Goal: Information Seeking & Learning: Learn about a topic

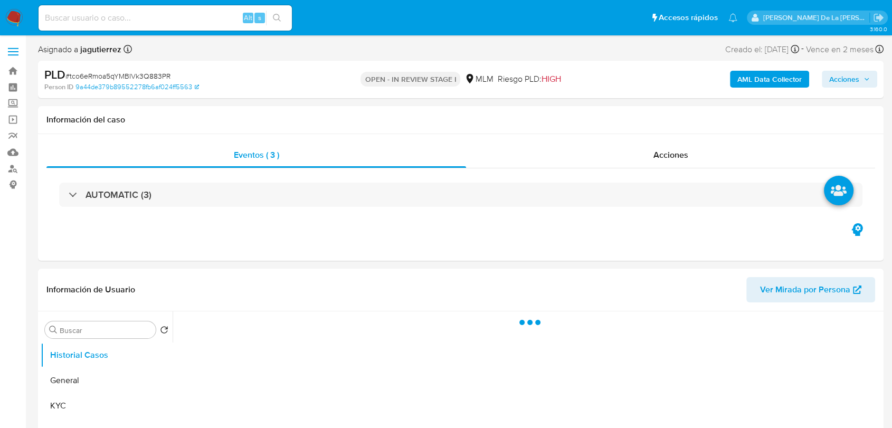
select select "10"
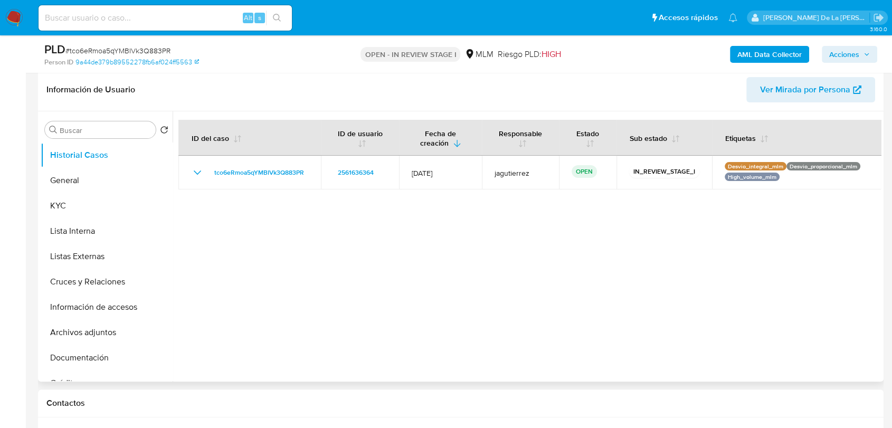
scroll to position [234, 0]
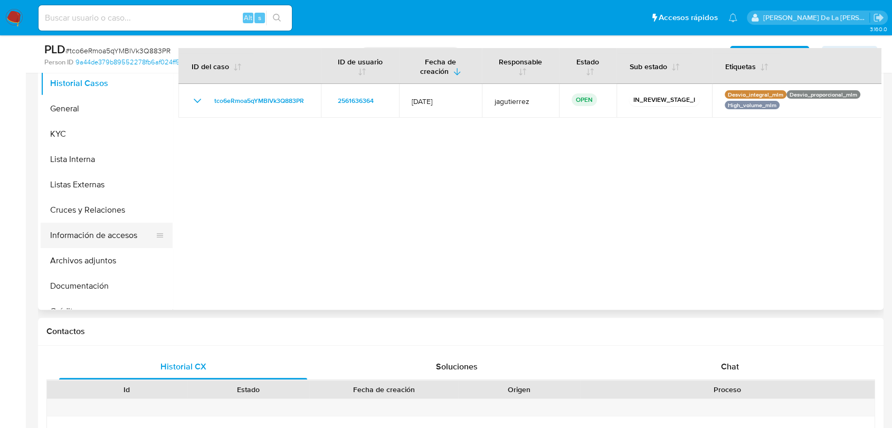
click at [75, 241] on button "Información de accesos" at bounding box center [103, 235] width 124 height 25
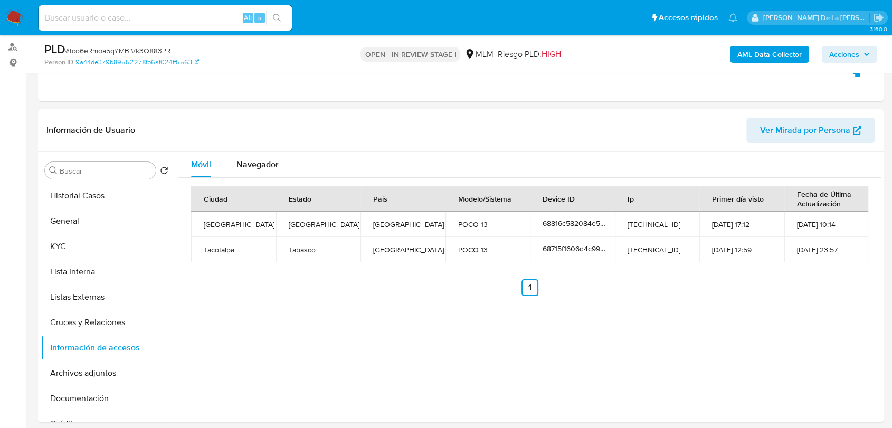
scroll to position [59, 0]
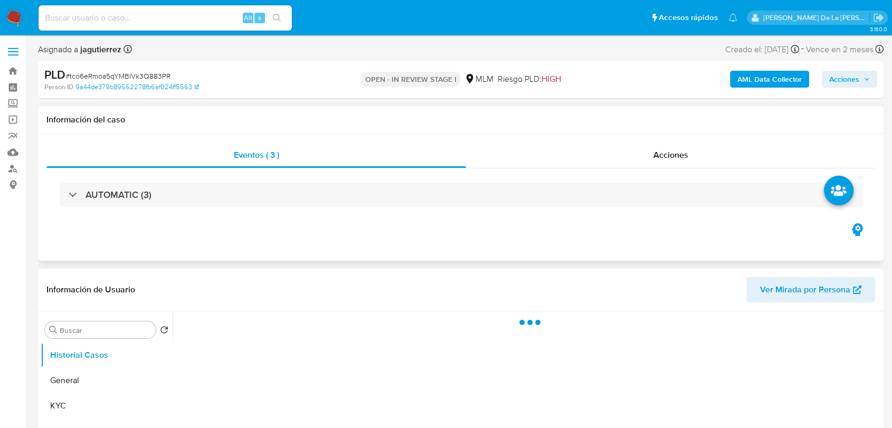
select select "10"
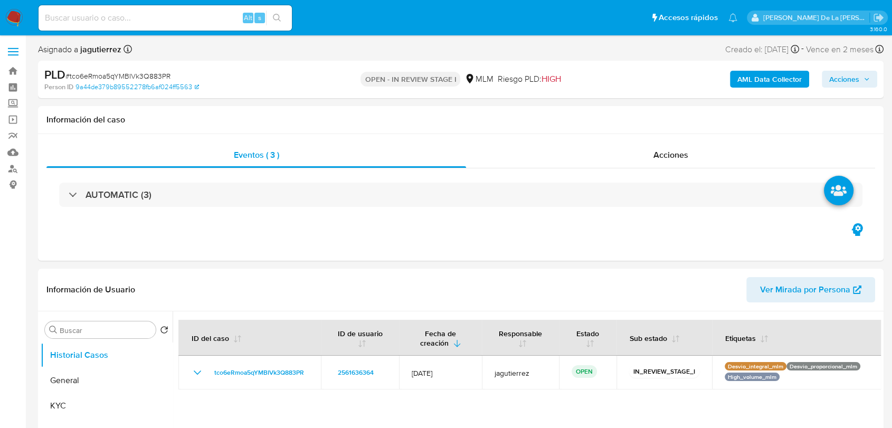
click at [118, 22] on input at bounding box center [165, 18] width 253 height 14
paste input "2007283798"
type input "2007283798"
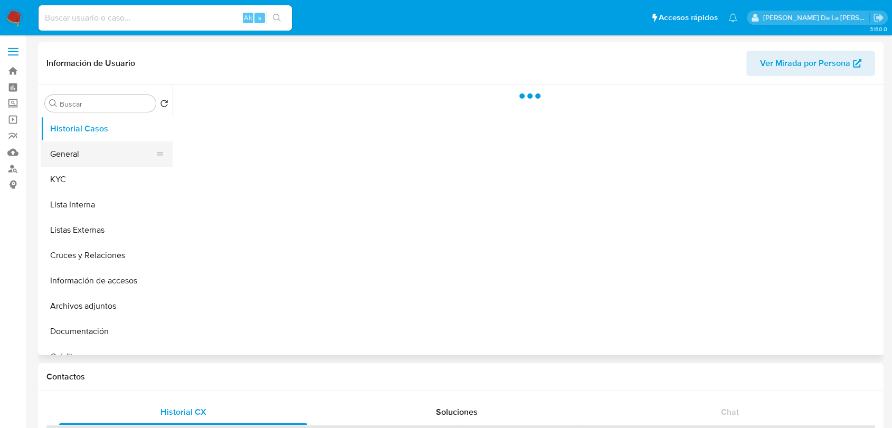
select select "10"
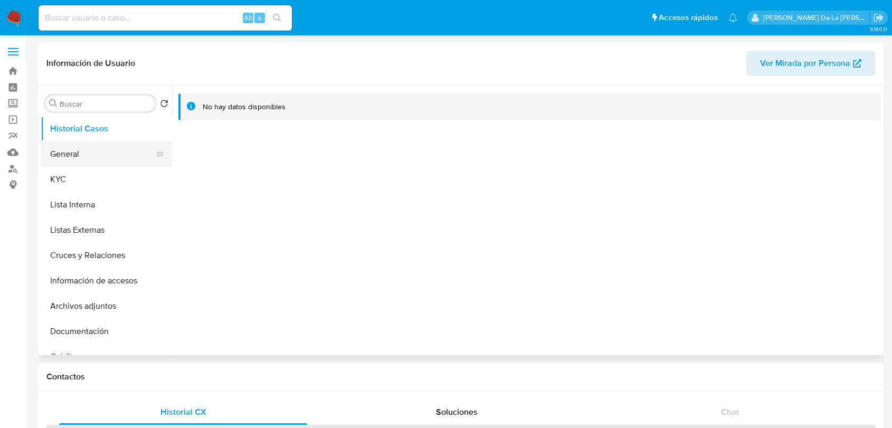
click at [96, 147] on button "General" at bounding box center [103, 153] width 124 height 25
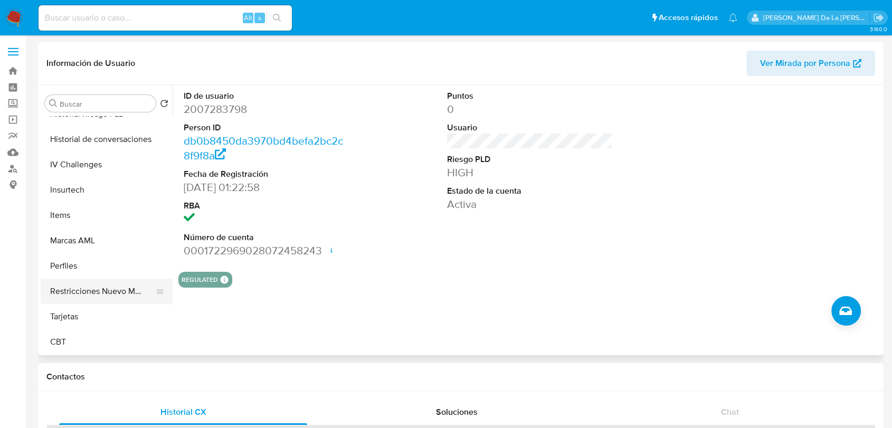
scroll to position [446, 0]
click at [93, 285] on button "Restricciones Nuevo Mundo" at bounding box center [103, 290] width 124 height 25
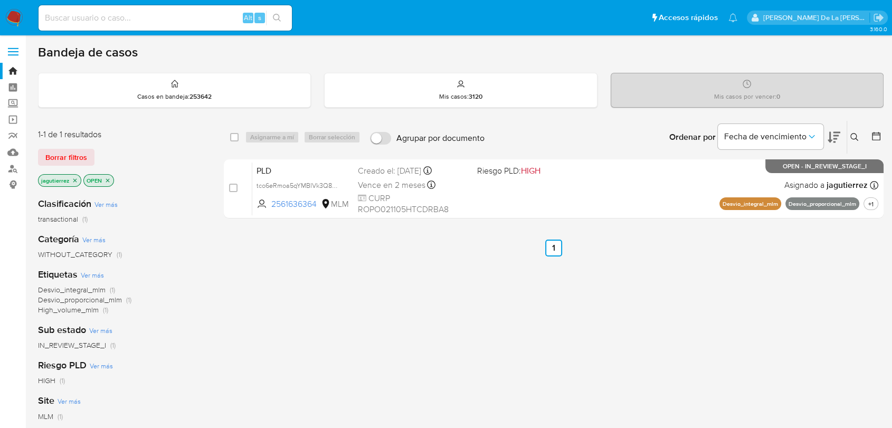
click at [71, 178] on p "jagutierrez" at bounding box center [60, 181] width 42 height 12
click at [76, 178] on icon "close-filter" at bounding box center [75, 180] width 4 height 4
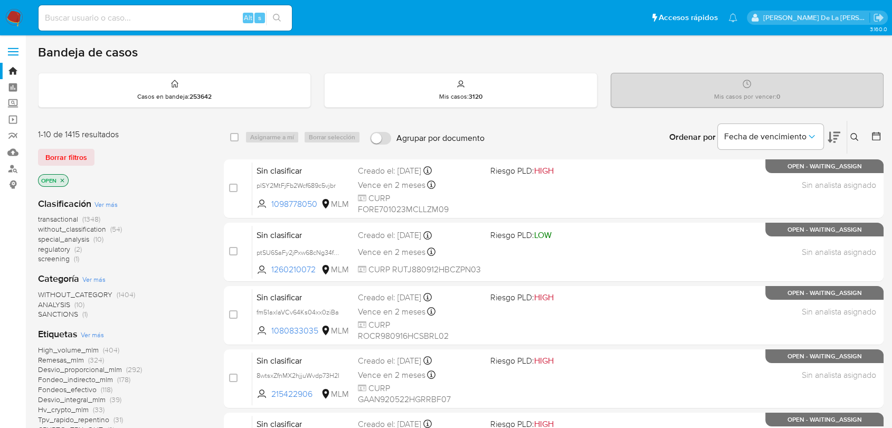
click at [60, 261] on span "screening" at bounding box center [54, 258] width 32 height 11
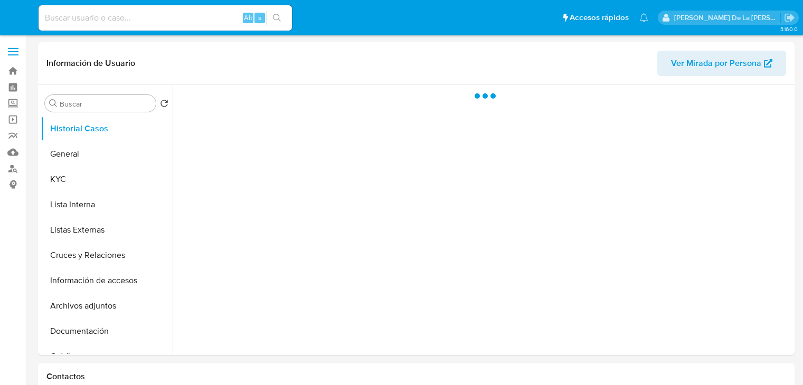
select select "10"
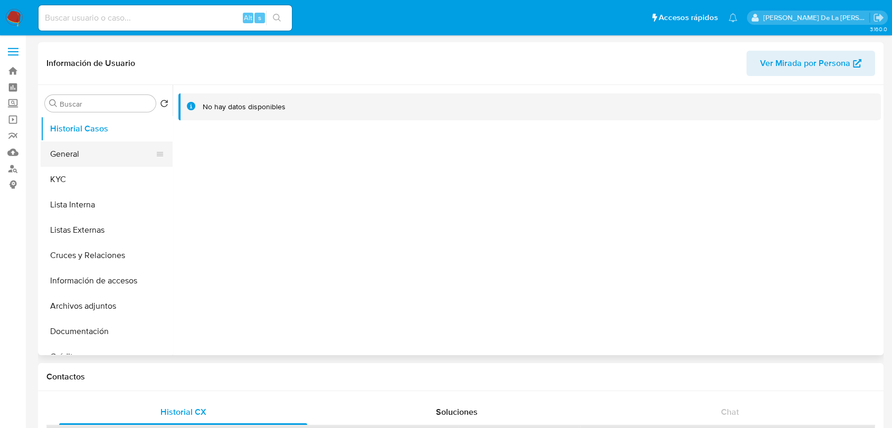
click at [108, 161] on button "General" at bounding box center [103, 153] width 124 height 25
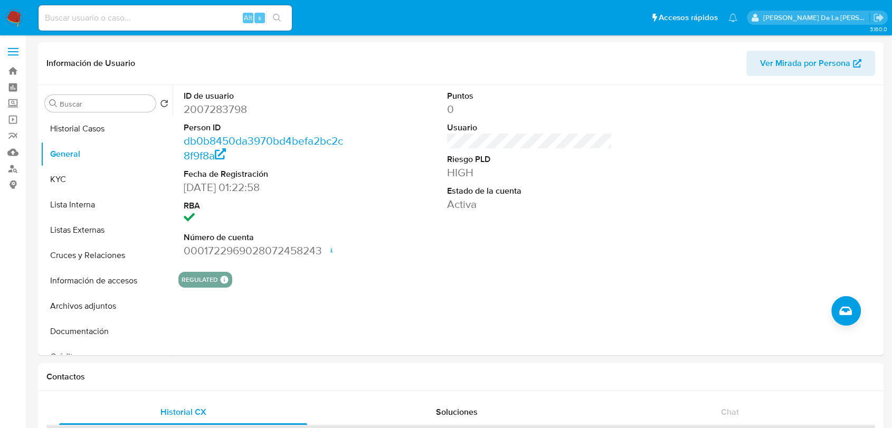
click at [9, 14] on img at bounding box center [14, 18] width 18 height 18
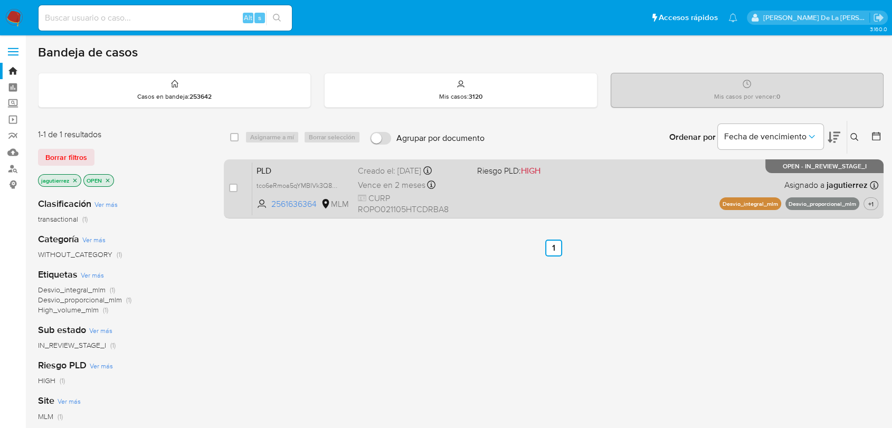
click at [489, 183] on div "PLD tco6eRmoa5qYMBIVk3Q883PR 2561636364 MLM Riesgo PLD: HIGH Creado el: [DATE] …" at bounding box center [565, 188] width 626 height 53
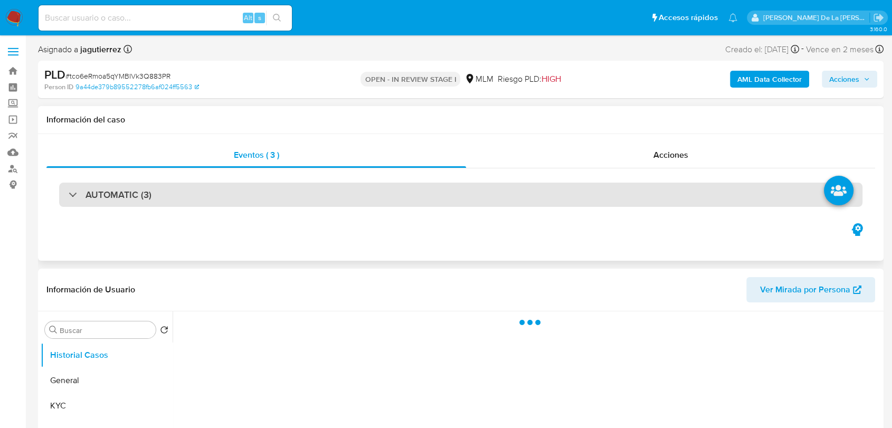
select select "10"
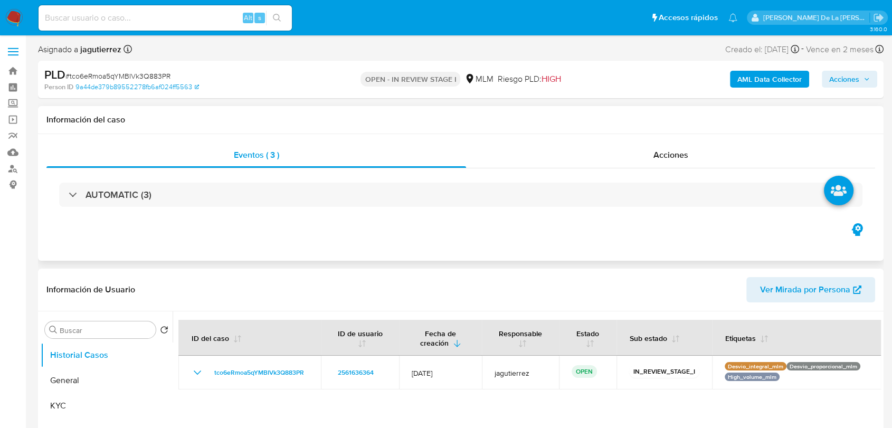
scroll to position [176, 0]
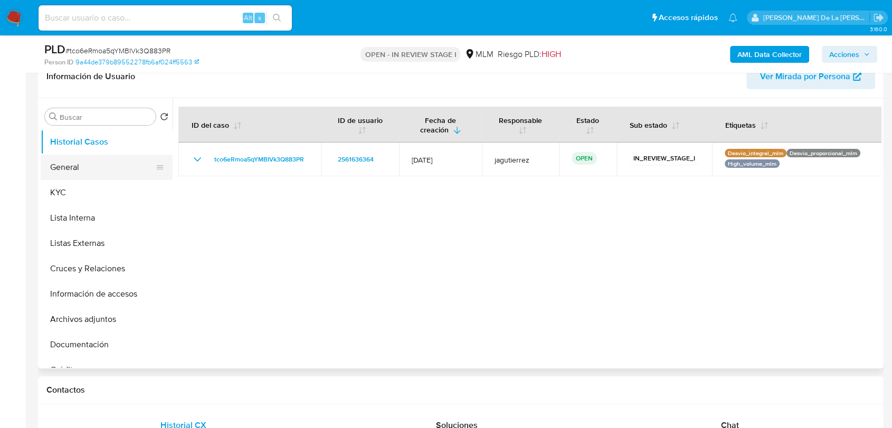
click at [82, 166] on button "General" at bounding box center [103, 167] width 124 height 25
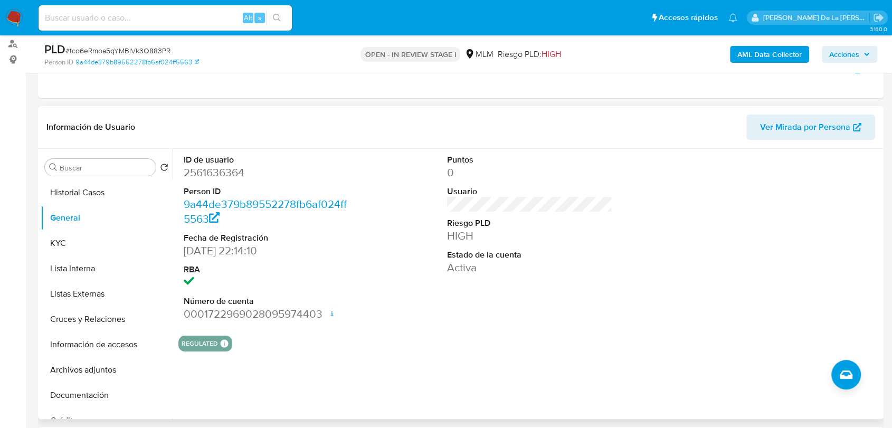
scroll to position [152, 0]
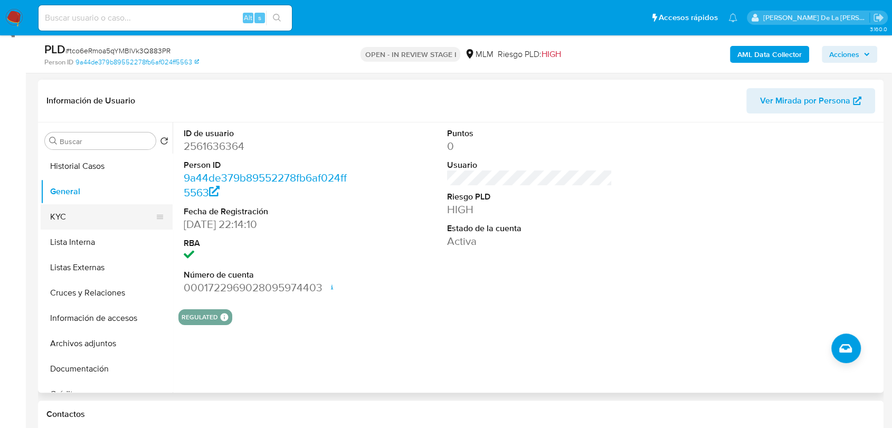
click at [101, 221] on button "KYC" at bounding box center [103, 216] width 124 height 25
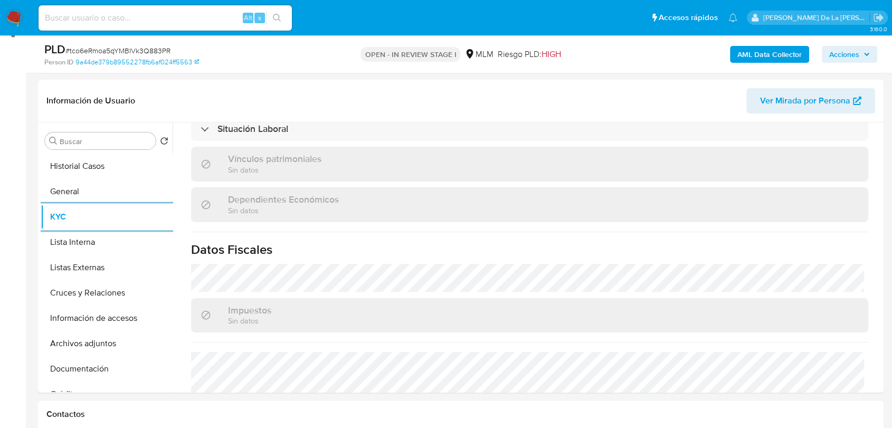
scroll to position [663, 0]
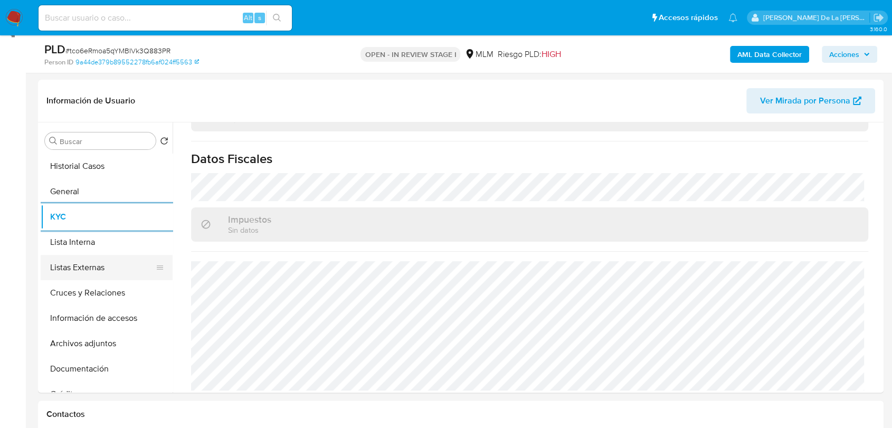
click at [86, 277] on button "Listas Externas" at bounding box center [103, 267] width 124 height 25
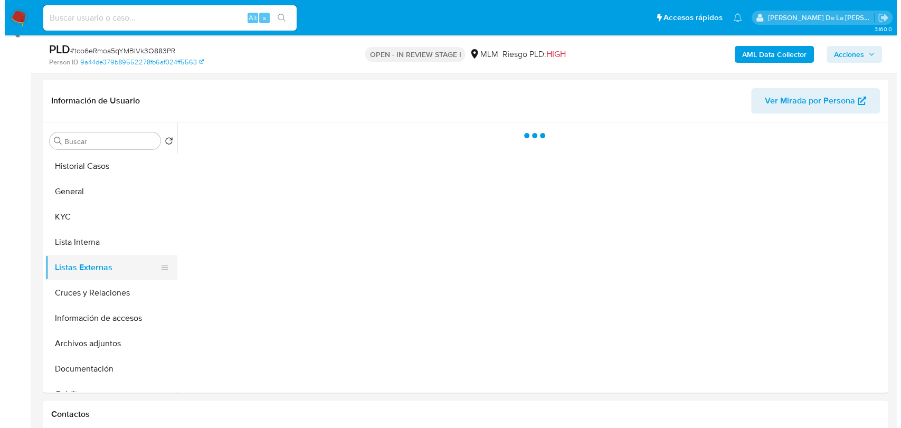
scroll to position [0, 0]
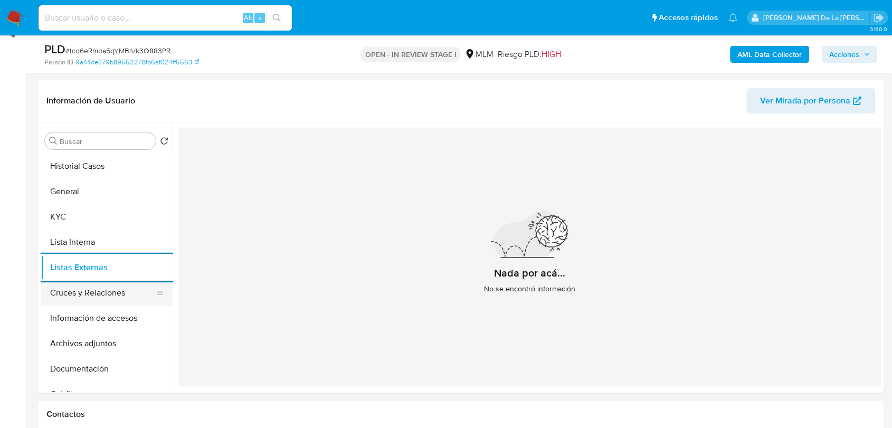
click at [127, 297] on button "Cruces y Relaciones" at bounding box center [103, 292] width 124 height 25
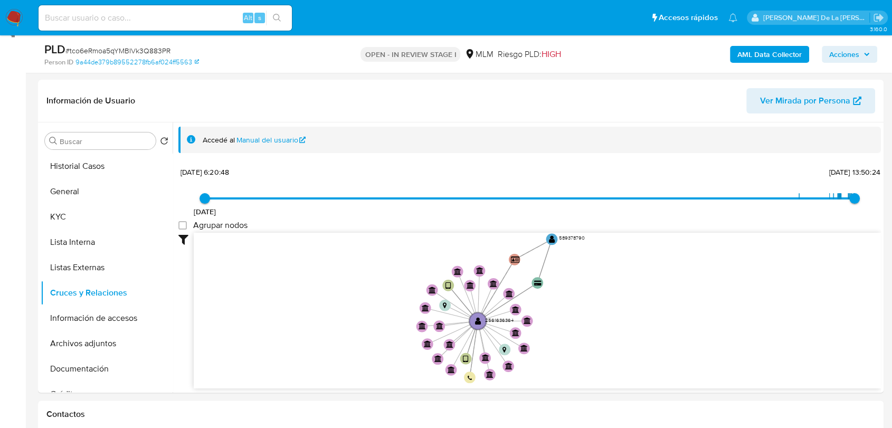
drag, startPoint x: 428, startPoint y: 281, endPoint x: 398, endPoint y: 335, distance: 61.7
click at [398, 335] on icon "device-68715f1606d4c99953d69dca  user-2561636364  2561636364 device-68816c582…" at bounding box center [537, 309] width 687 height 153
click at [110, 322] on button "Información de accesos" at bounding box center [103, 318] width 124 height 25
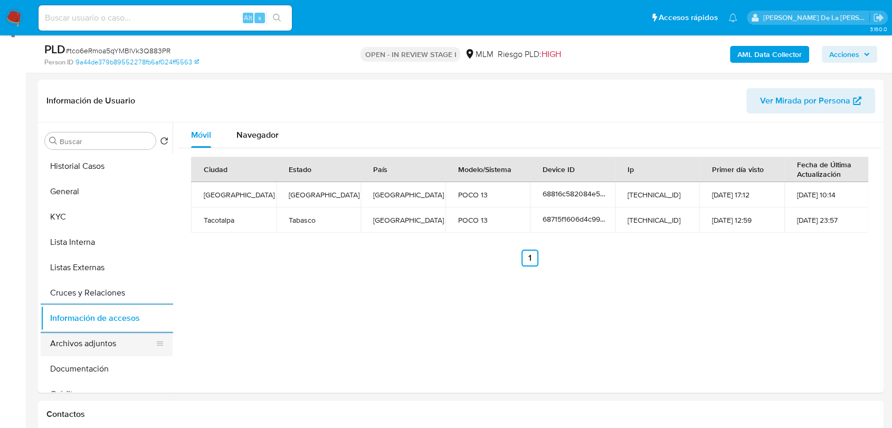
click at [97, 353] on button "Archivos adjuntos" at bounding box center [103, 343] width 124 height 25
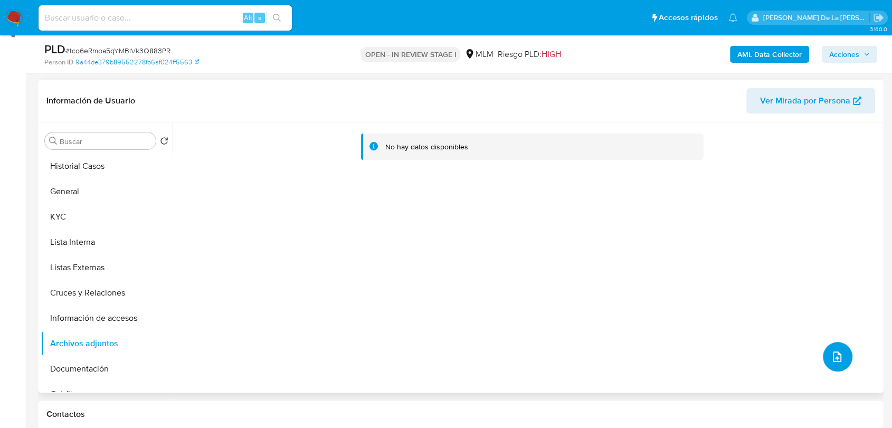
click at [823, 348] on button "upload-file" at bounding box center [838, 357] width 30 height 30
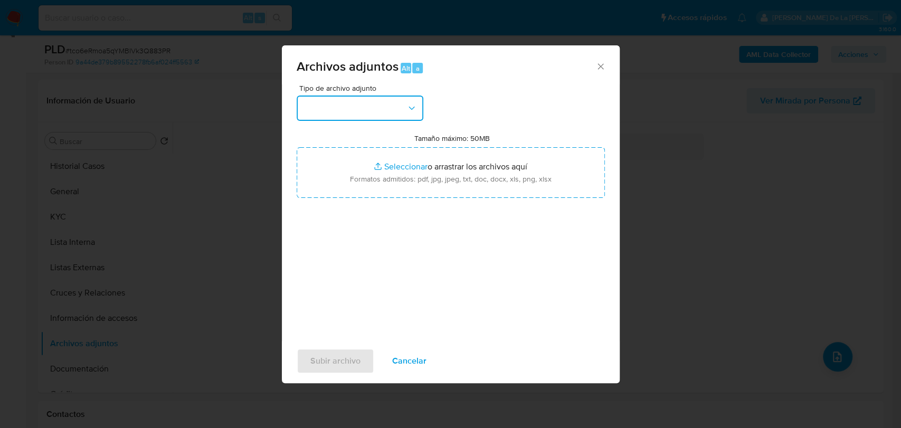
click at [333, 114] on button "button" at bounding box center [360, 108] width 127 height 25
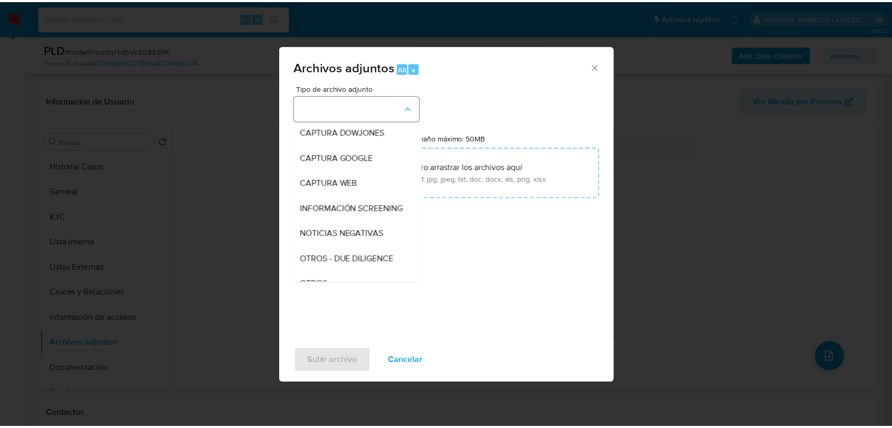
scroll to position [55, 0]
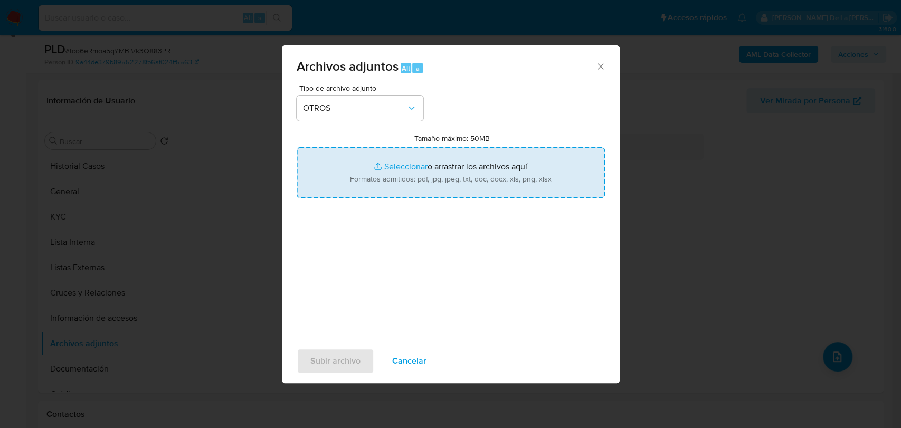
type input "C:\fakepath\2561636364_OBED RODRIGUEZ PEREZ_SEP2025_AT.xlsx"
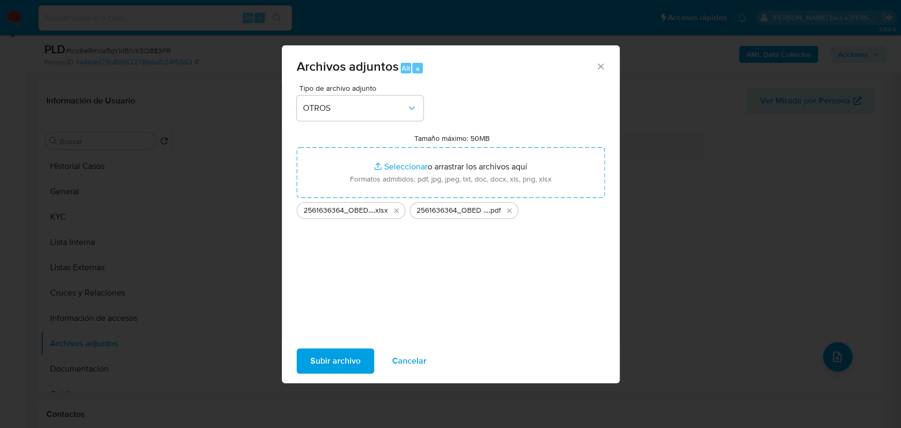
click at [328, 361] on span "Subir archivo" at bounding box center [335, 361] width 50 height 23
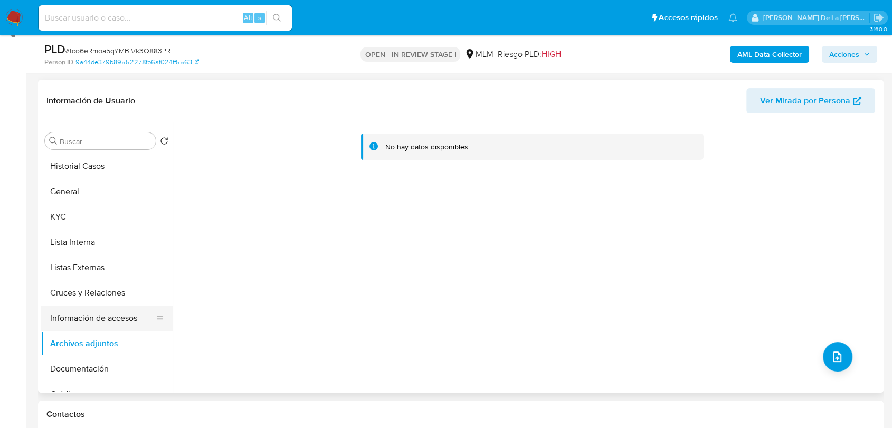
click at [83, 326] on button "Información de accesos" at bounding box center [103, 318] width 124 height 25
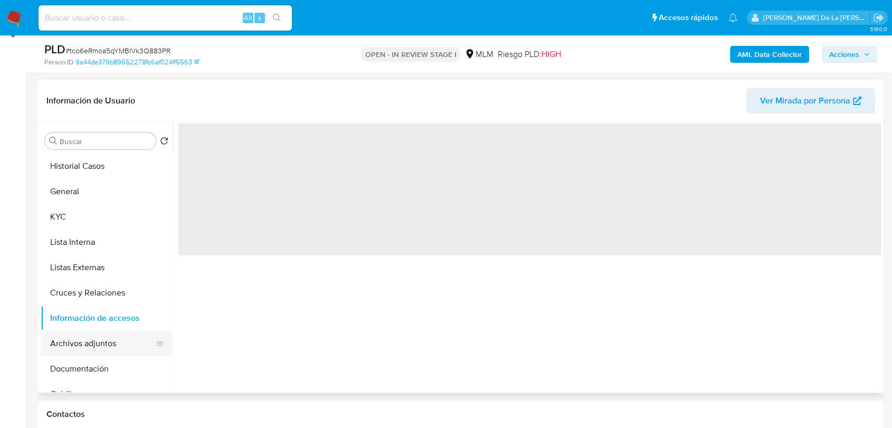
click at [78, 344] on button "Archivos adjuntos" at bounding box center [103, 343] width 124 height 25
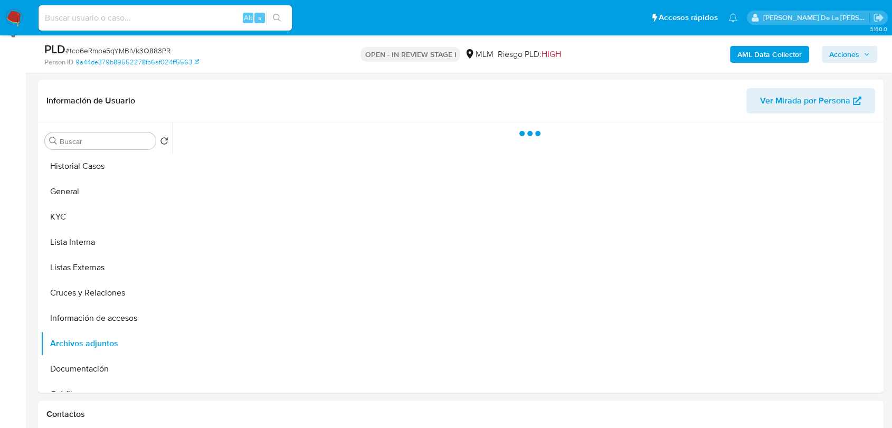
click at [858, 52] on span "Acciones" at bounding box center [844, 54] width 30 height 17
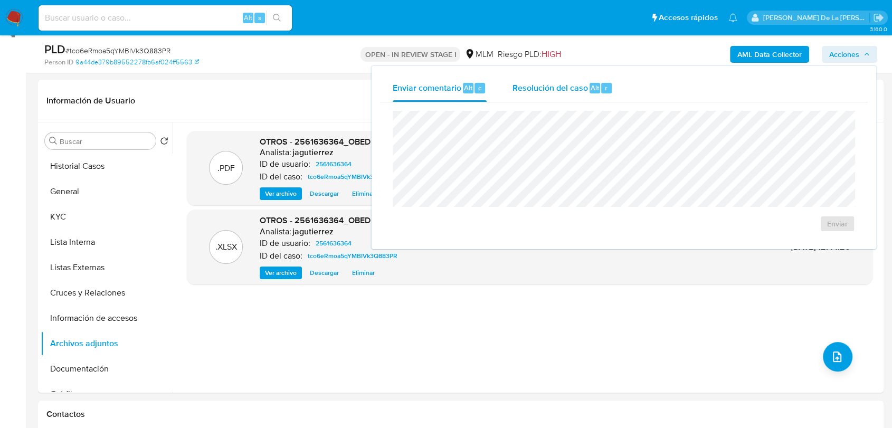
click at [557, 88] on span "Resolución del caso" at bounding box center [550, 87] width 76 height 12
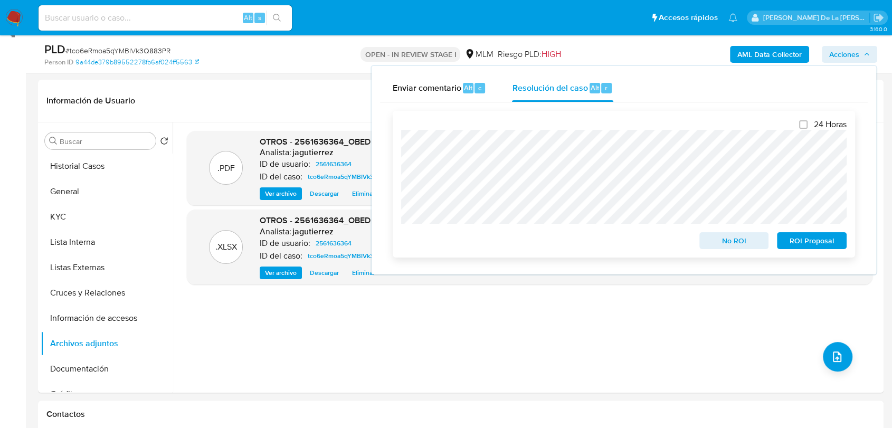
click at [820, 252] on div "24 Horas No ROI ROI Proposal" at bounding box center [624, 184] width 463 height 147
click at [822, 248] on span "ROI Proposal" at bounding box center [812, 240] width 55 height 15
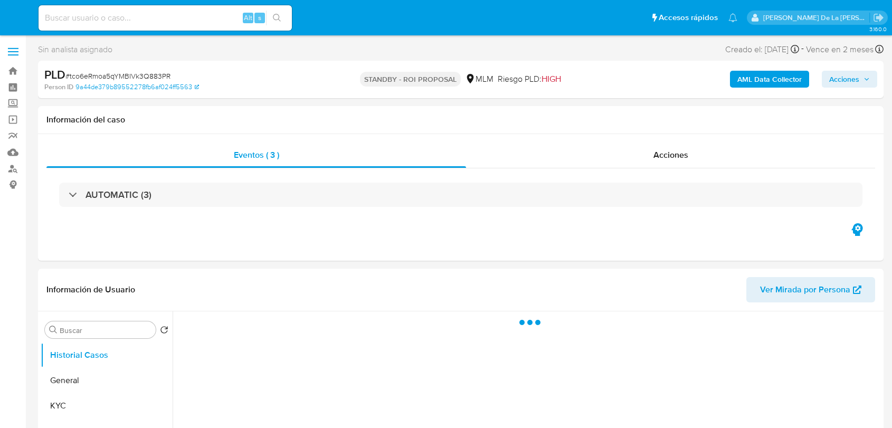
select select "10"
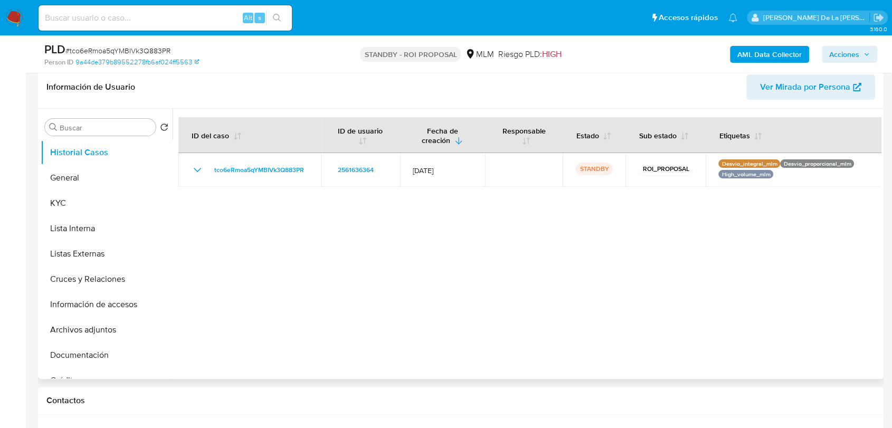
scroll to position [176, 0]
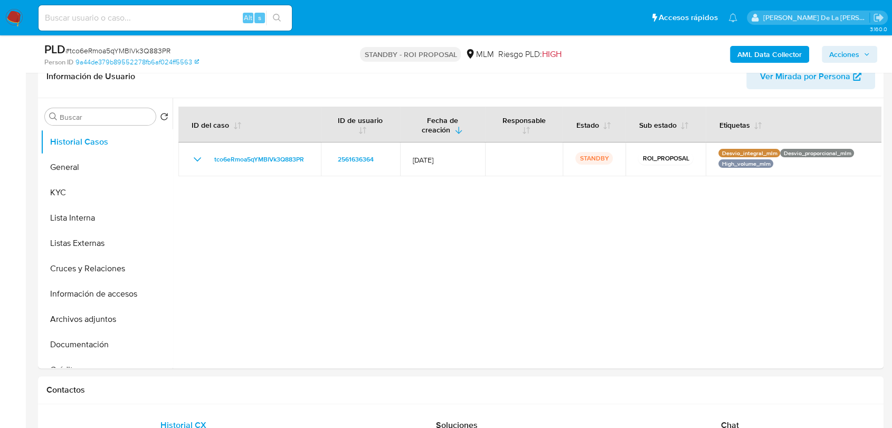
click at [10, 13] on img at bounding box center [14, 18] width 18 height 18
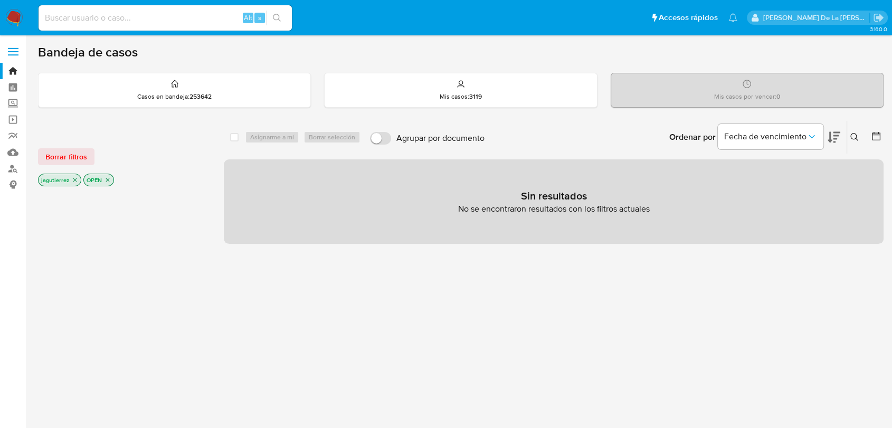
click at [75, 179] on icon "close-filter" at bounding box center [75, 180] width 6 height 6
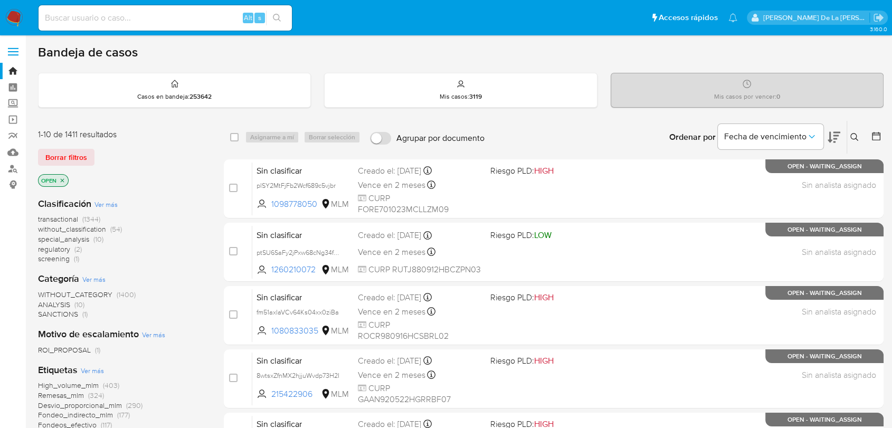
click at [56, 259] on span "screening" at bounding box center [54, 258] width 32 height 11
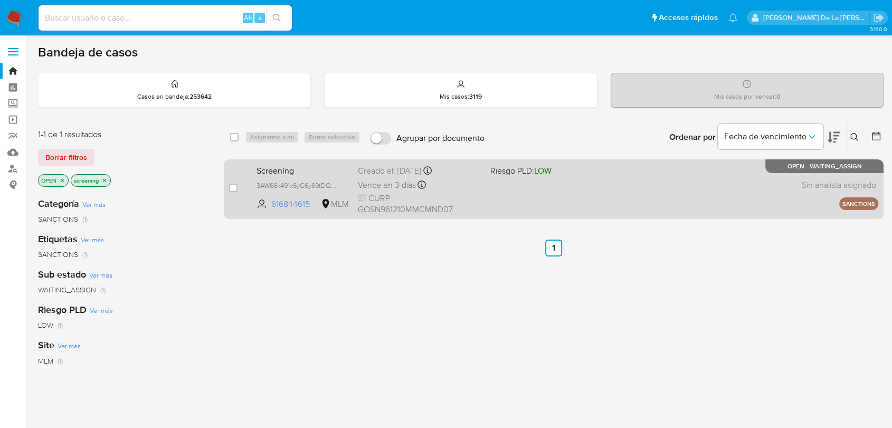
click at [530, 186] on div "Screening 3AW66k491x6yG6y69tDQDis8 616844615 MLM Riesgo PLD: LOW Creado el: 19/…" at bounding box center [565, 188] width 626 height 53
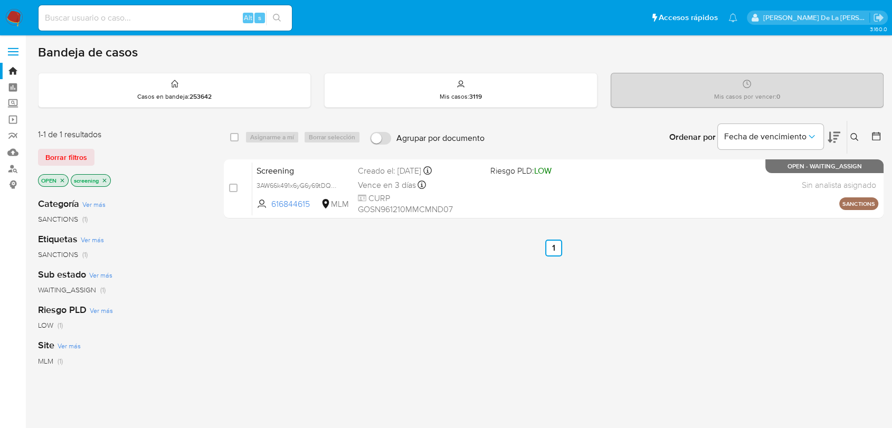
click at [21, 18] on img at bounding box center [14, 18] width 18 height 18
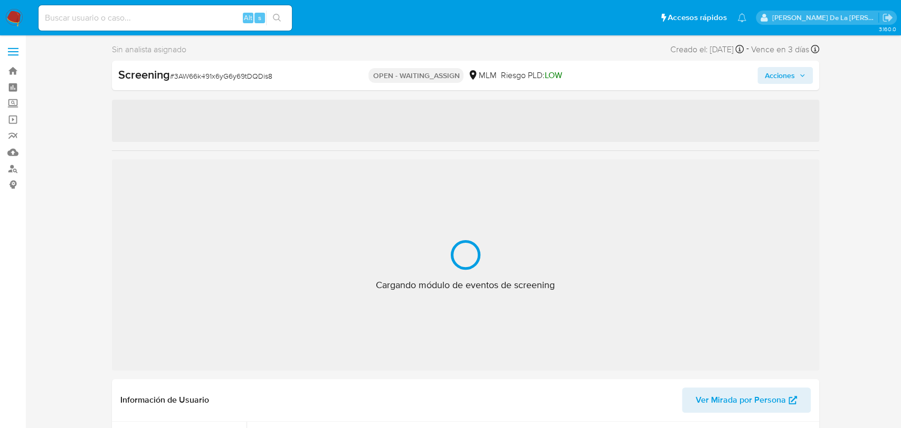
select select "10"
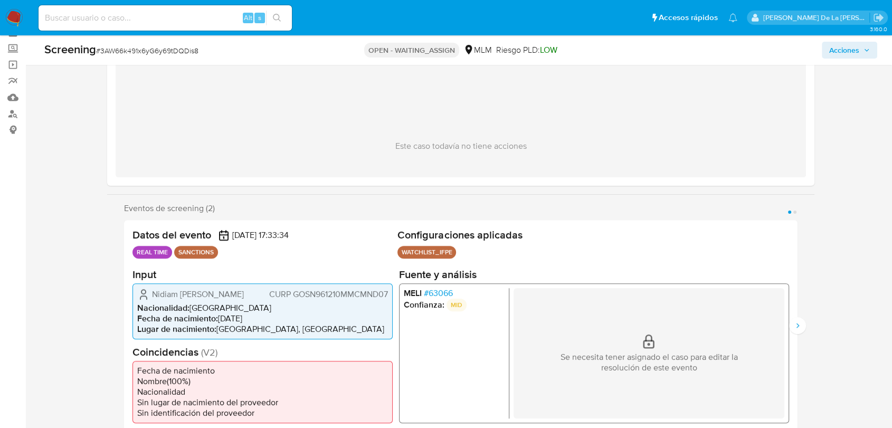
scroll to position [117, 0]
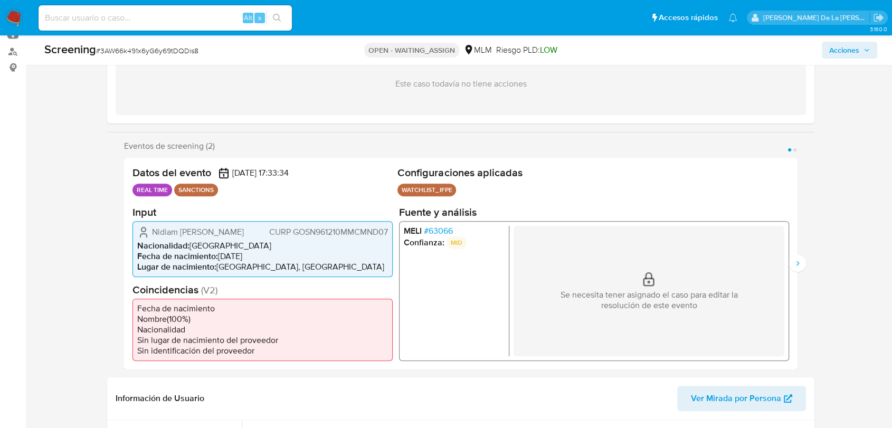
click at [165, 39] on div "Screening # 3AW66k491x6yG6y69tDQDis8 OPEN - WAITING_ASSIGN MLM Riesgo PLD: LOW …" at bounding box center [461, 50] width 846 height 30
click at [162, 45] on span "# 3AW66k491x6yG6y69tDQDis8" at bounding box center [147, 50] width 102 height 11
copy span "3AW66k491x6yG6y69tDQDis8"
click at [527, 176] on h2 "Configuraciones aplicadas" at bounding box center [594, 172] width 392 height 13
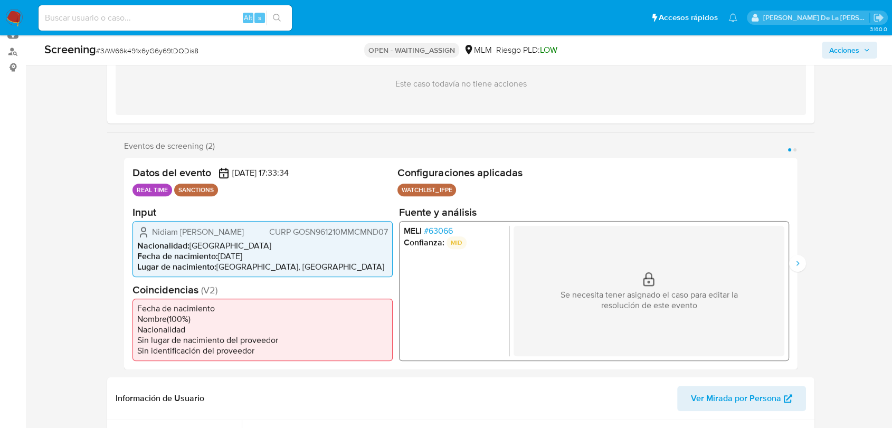
click at [435, 229] on span "# 63066" at bounding box center [438, 230] width 29 height 11
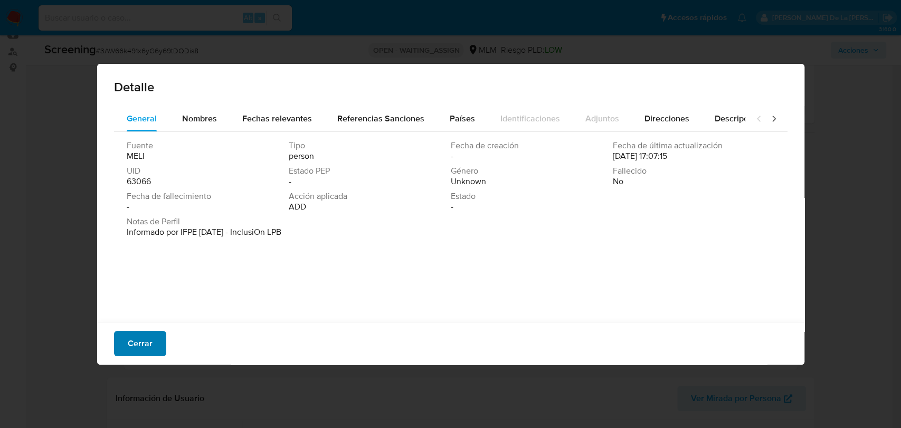
click at [146, 343] on span "Cerrar" at bounding box center [140, 343] width 25 height 23
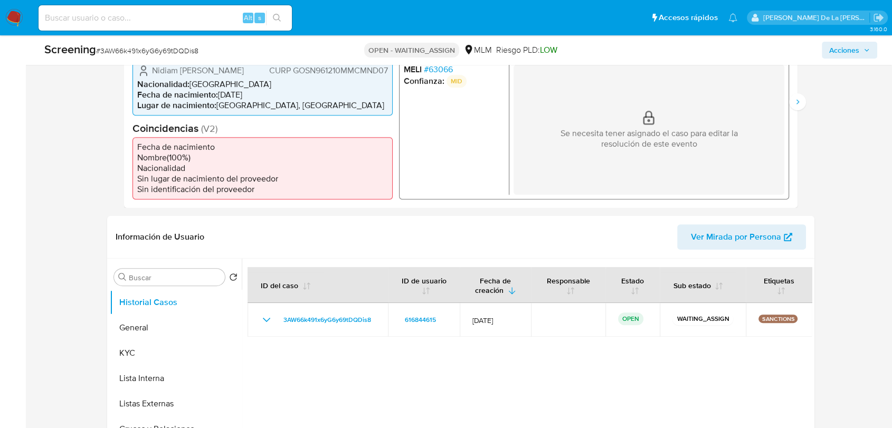
scroll to position [410, 0]
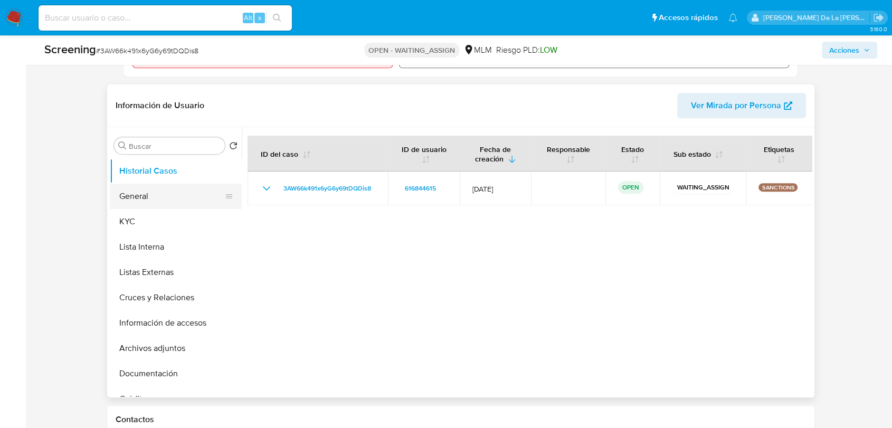
click at [168, 209] on button "General" at bounding box center [172, 196] width 124 height 25
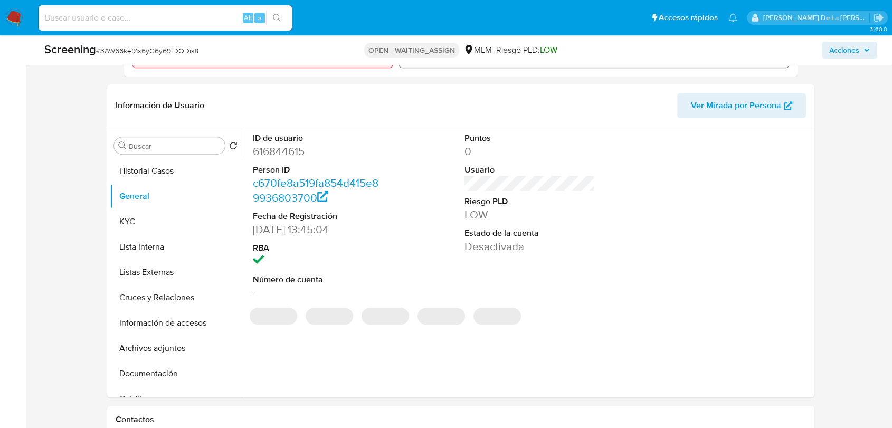
click at [289, 159] on dd "616844615" at bounding box center [318, 151] width 130 height 15
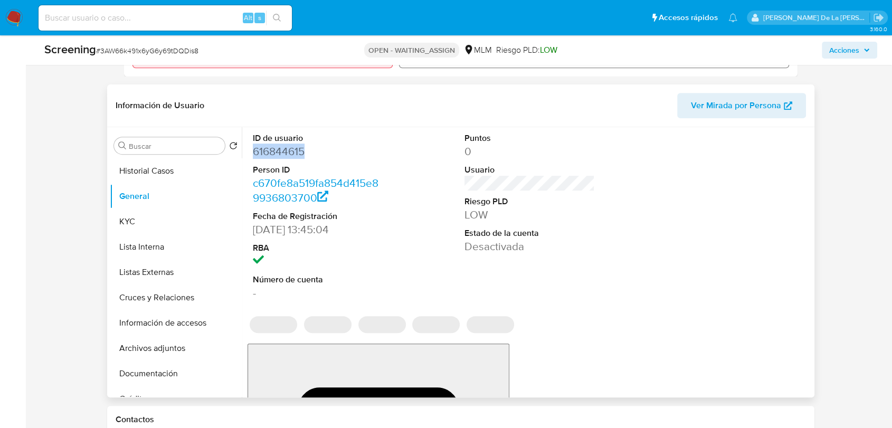
drag, startPoint x: 290, startPoint y: 163, endPoint x: 296, endPoint y: 166, distance: 7.1
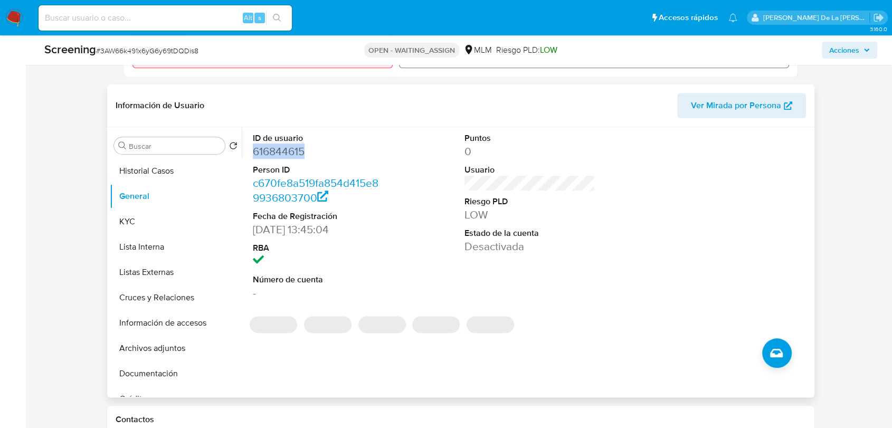
click at [296, 159] on dd "616844615" at bounding box center [318, 151] width 130 height 15
copy dd "616844615"
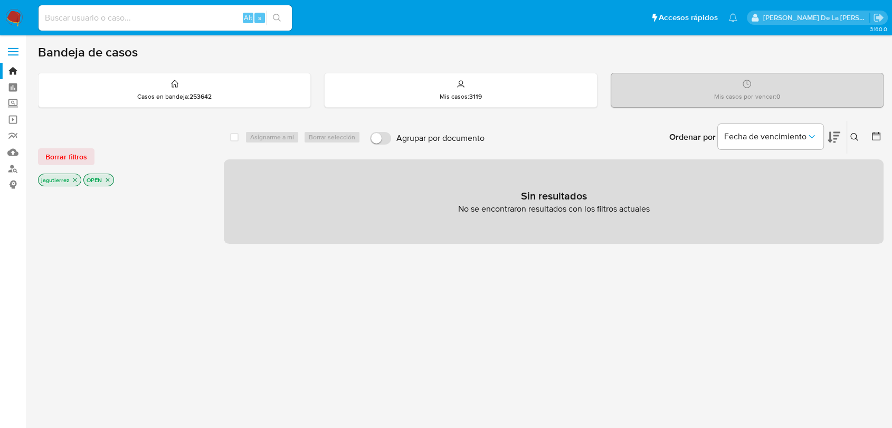
click at [860, 135] on button at bounding box center [855, 137] width 17 height 13
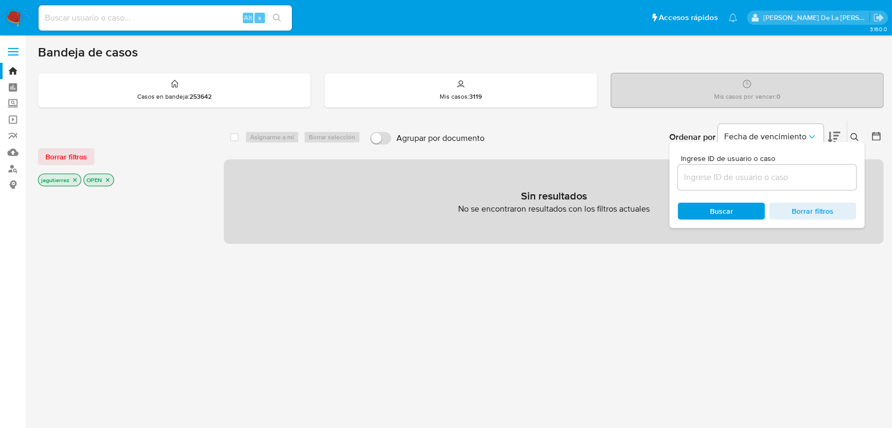
click at [764, 186] on div at bounding box center [767, 177] width 178 height 25
click at [764, 177] on input at bounding box center [767, 178] width 178 height 14
paste input "1785623122"
type input "1785623122"
click at [76, 182] on icon "close-filter" at bounding box center [75, 180] width 6 height 6
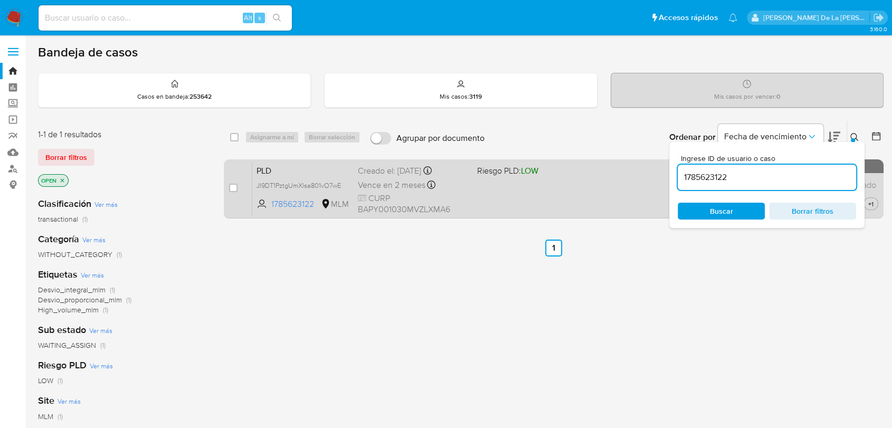
click at [238, 187] on div "case-item-checkbox No es posible asignar el caso" at bounding box center [240, 188] width 23 height 53
click at [235, 188] on input "checkbox" at bounding box center [233, 188] width 8 height 8
checkbox input "true"
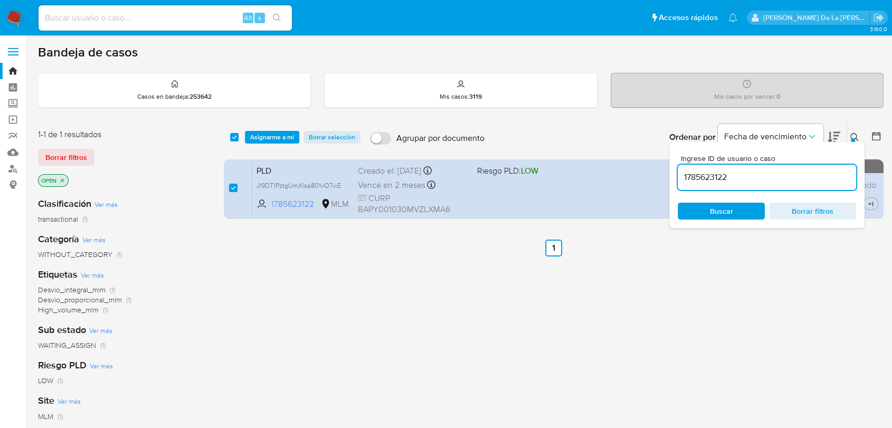
drag, startPoint x: 672, startPoint y: 175, endPoint x: 748, endPoint y: 193, distance: 78.8
click at [673, 175] on div "Ingrese ID de usuario o caso 1785623122 Buscar Borrar filtros" at bounding box center [766, 185] width 195 height 86
click at [701, 177] on input "1785623122" at bounding box center [767, 178] width 178 height 14
paste input "798188010"
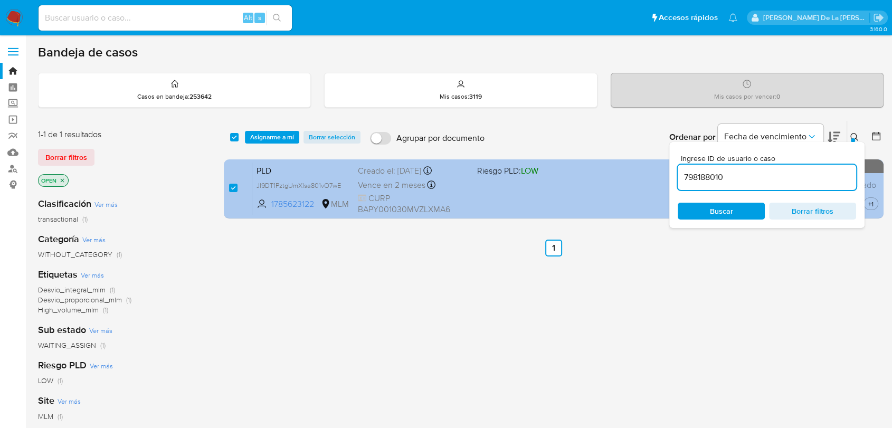
type input "798188010"
checkbox input "false"
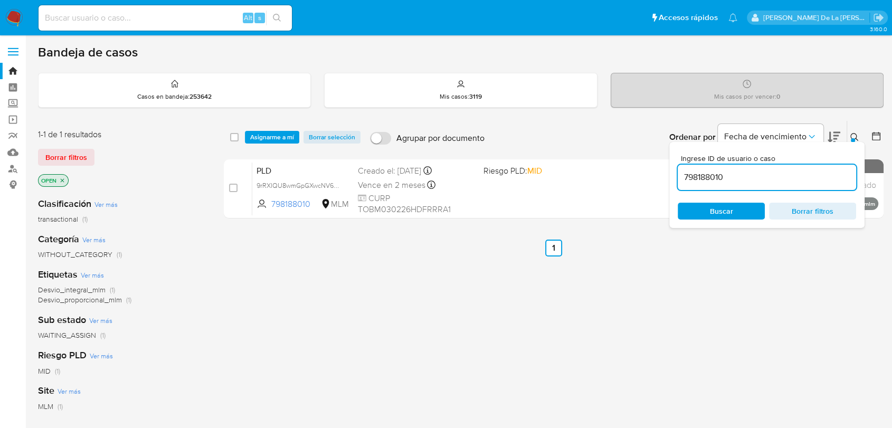
click at [232, 186] on input "checkbox" at bounding box center [233, 188] width 8 height 8
checkbox input "true"
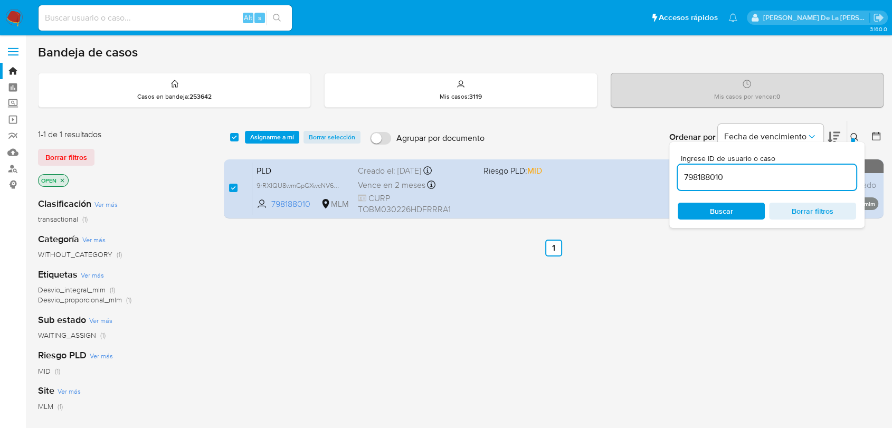
click at [701, 172] on input "798188010" at bounding box center [767, 178] width 178 height 14
type input "2089147409"
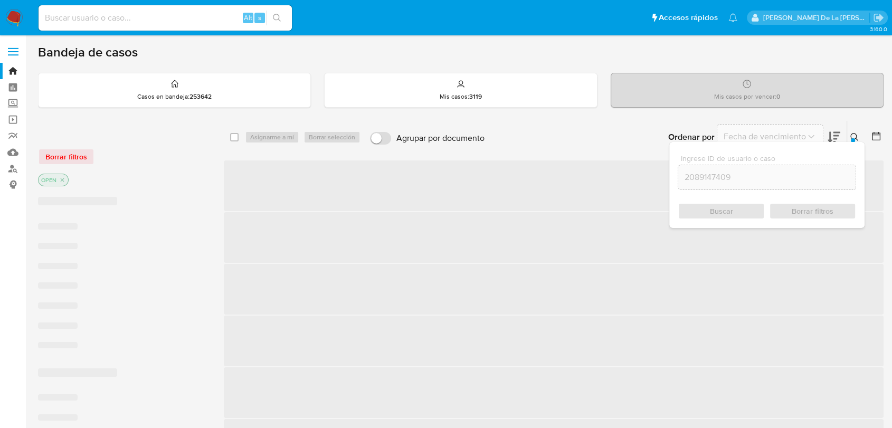
checkbox input "false"
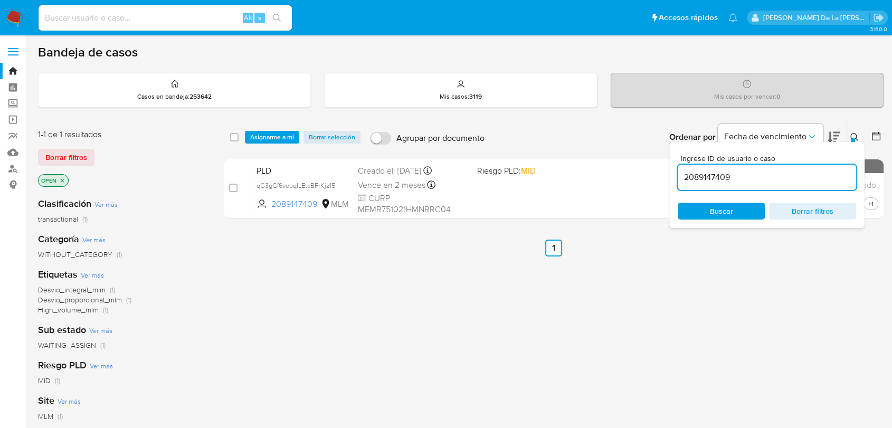
click at [237, 184] on span at bounding box center [233, 188] width 8 height 8
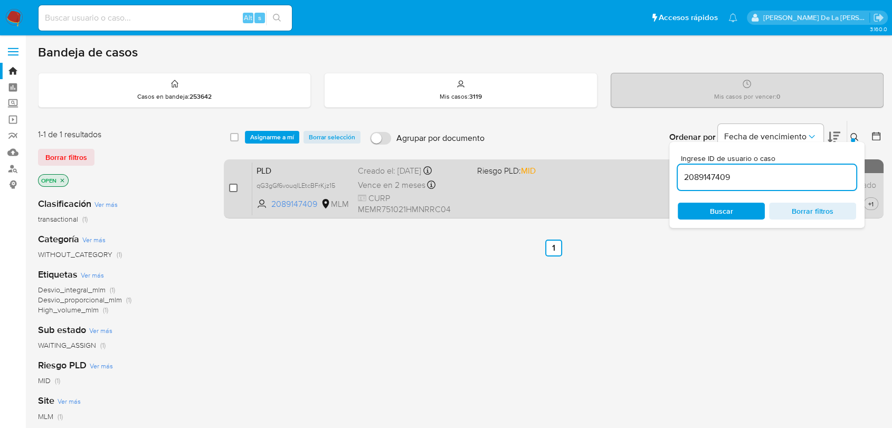
click at [235, 187] on input "checkbox" at bounding box center [233, 188] width 8 height 8
checkbox input "true"
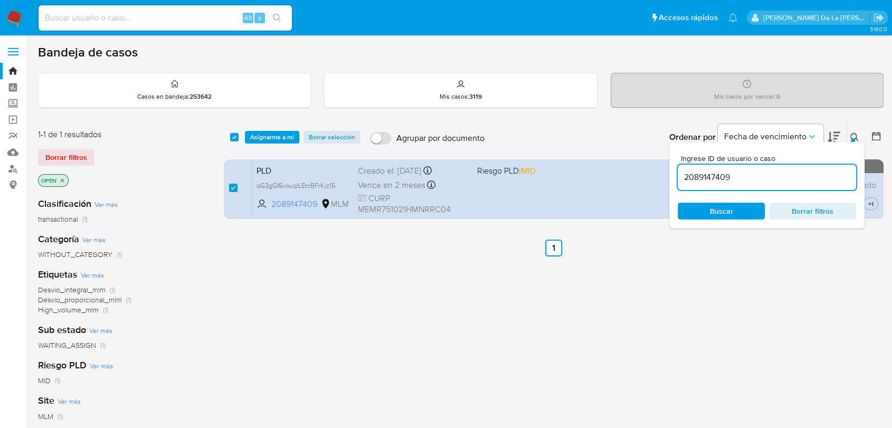
click at [706, 177] on input "2089147409" at bounding box center [767, 178] width 178 height 14
type input "2597026646"
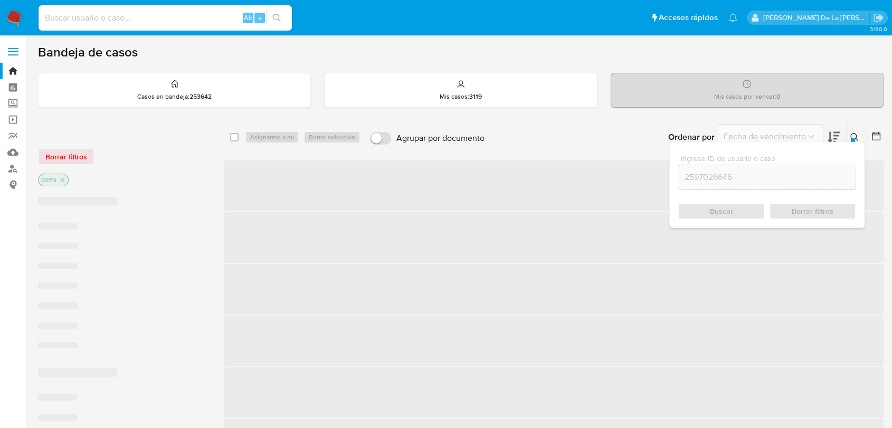
checkbox input "false"
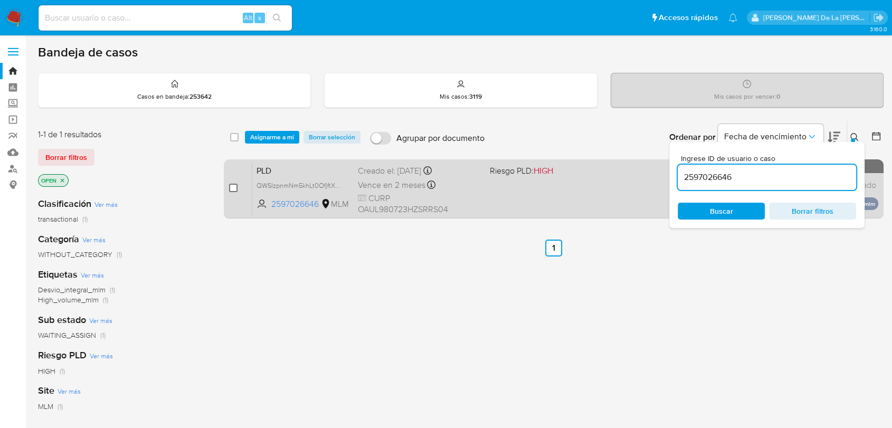
click at [232, 190] on input "checkbox" at bounding box center [233, 188] width 8 height 8
checkbox input "true"
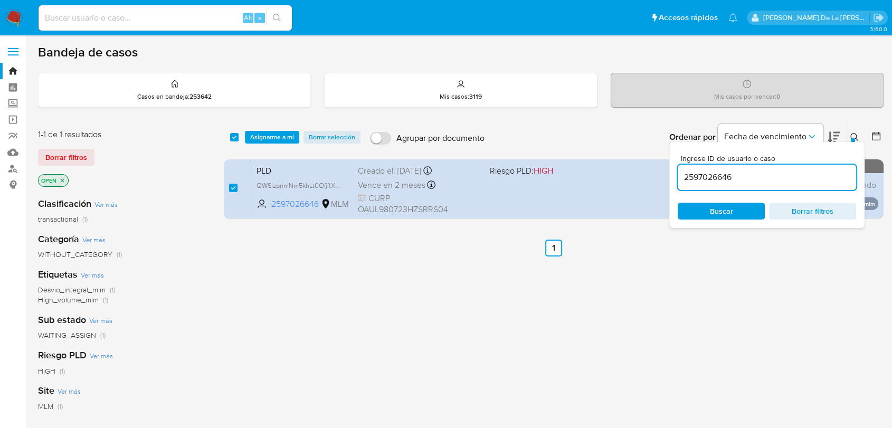
click at [303, 137] on div "Asignarme a mí Borrar selección" at bounding box center [305, 137] width 120 height 13
click at [277, 134] on span "Asignarme a mí" at bounding box center [272, 137] width 44 height 11
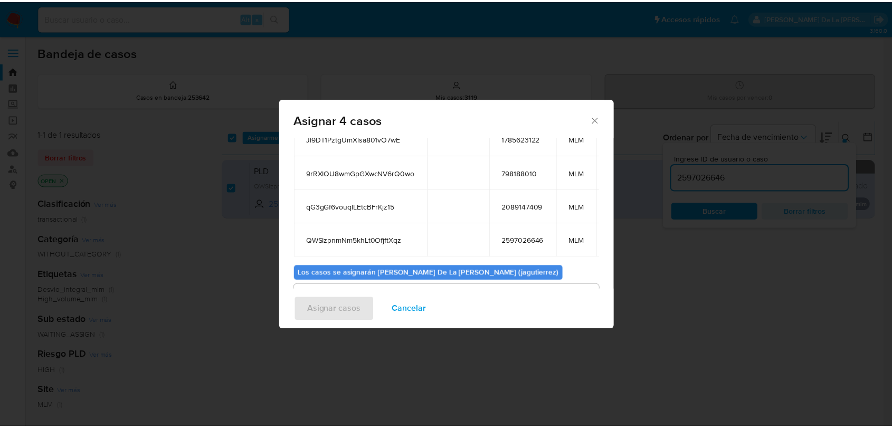
scroll to position [136, 0]
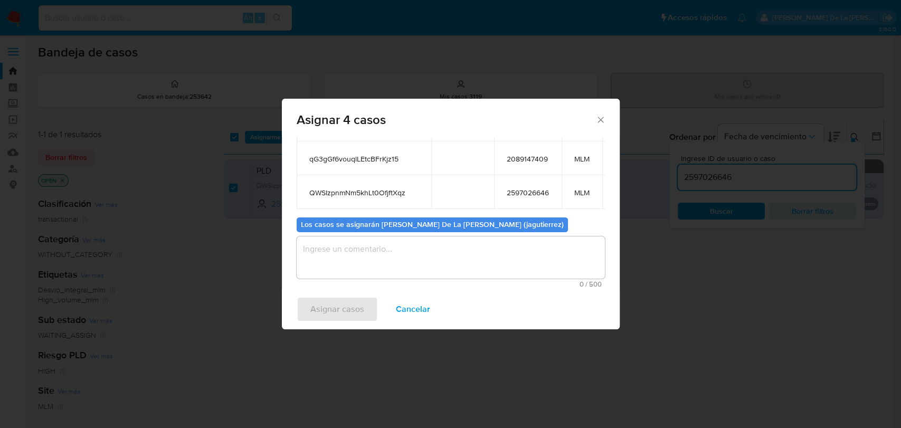
click at [395, 253] on textarea "assign-modal" at bounding box center [451, 258] width 308 height 42
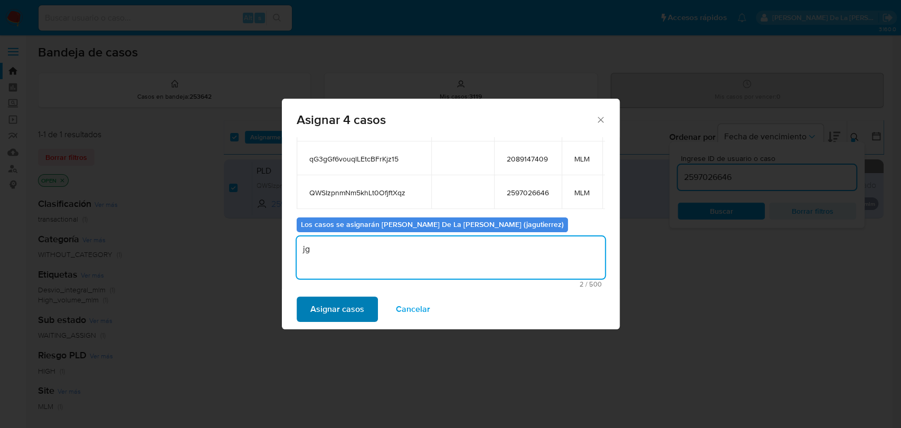
type textarea "jg"
click at [327, 316] on span "Asignar casos" at bounding box center [337, 309] width 54 height 23
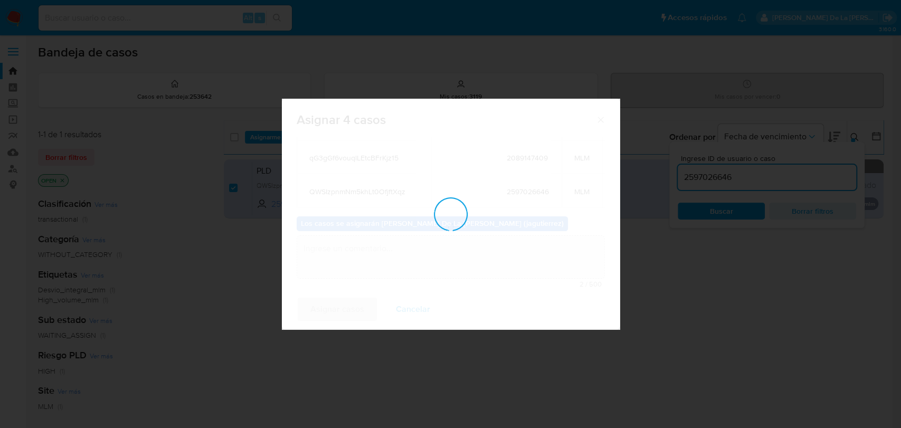
checkbox input "false"
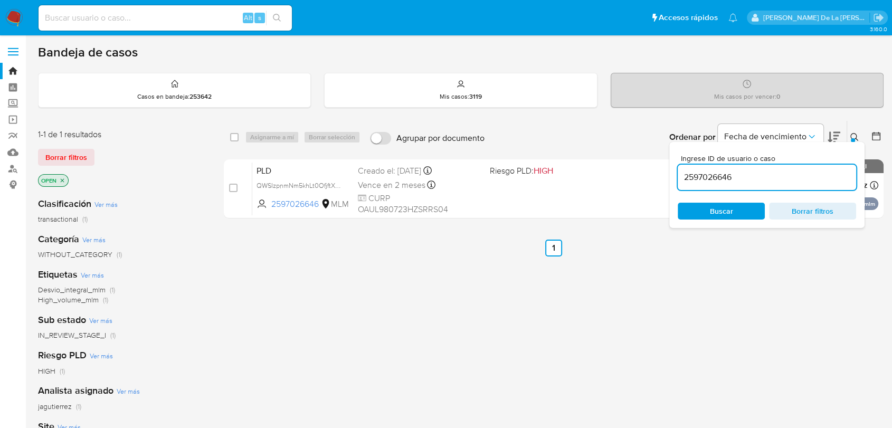
click at [15, 21] on img at bounding box center [14, 18] width 18 height 18
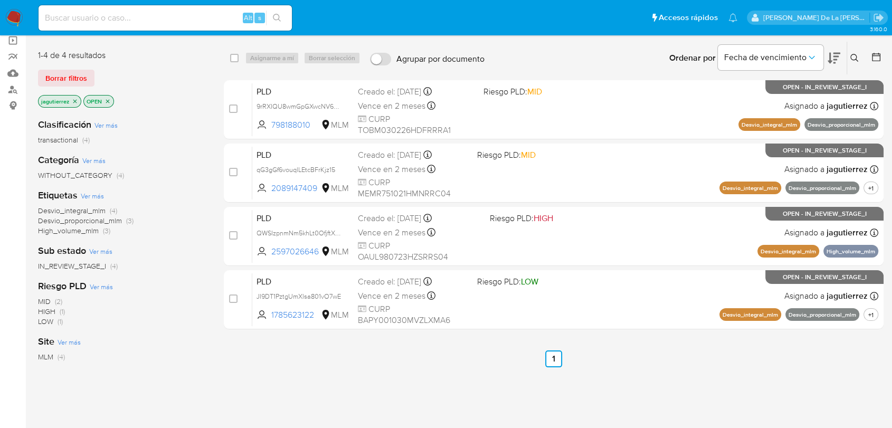
scroll to position [59, 0]
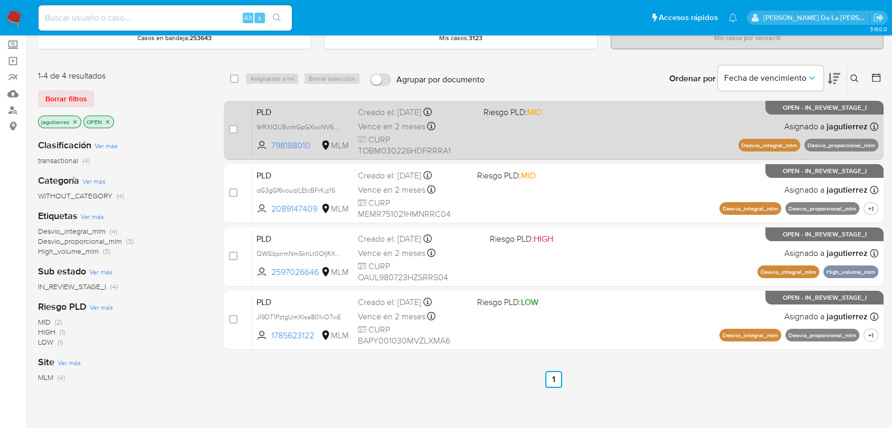
click at [527, 127] on div "PLD 9rRXIQU8wmGpGXwcNV6rQ0wo 798188010 MLM Riesgo PLD: MID Creado el: [DATE] Cr…" at bounding box center [565, 129] width 626 height 53
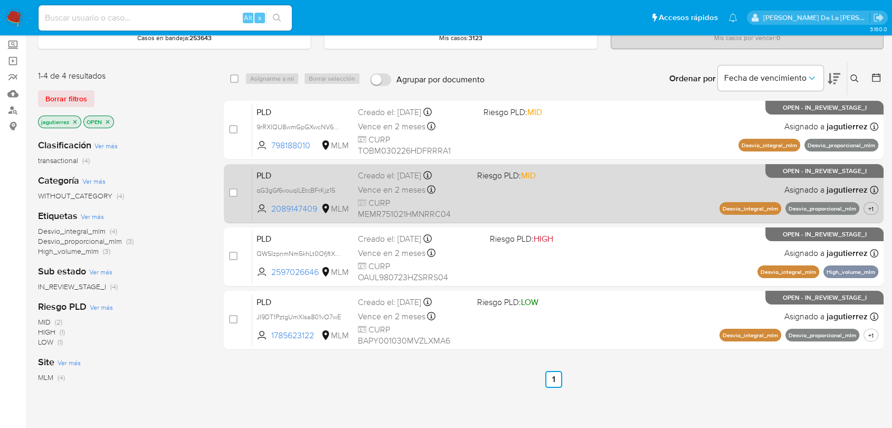
click at [596, 191] on div "PLD qG3gGf6vouqlLEtcBFrKjz15 2089147409 MLM Riesgo PLD: MID Creado el: [DATE] C…" at bounding box center [565, 193] width 626 height 53
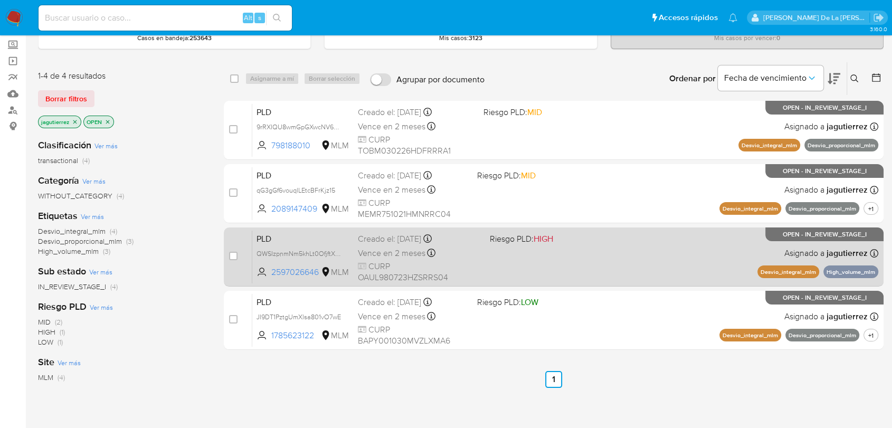
click at [582, 239] on span "Riesgo PLD: HIGH" at bounding box center [552, 238] width 124 height 14
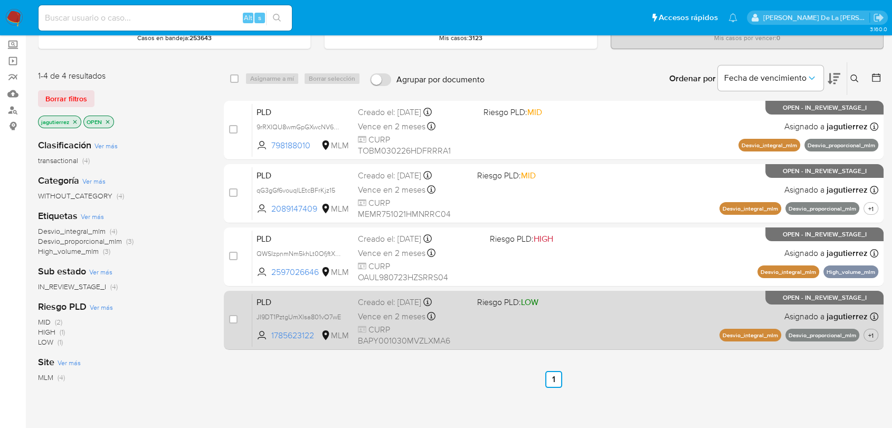
click at [580, 313] on div "PLD JI9DT1PztgUmXlsa801vO7wE 1785623122 MLM Riesgo PLD: LOW Creado el: [DATE] C…" at bounding box center [565, 320] width 626 height 53
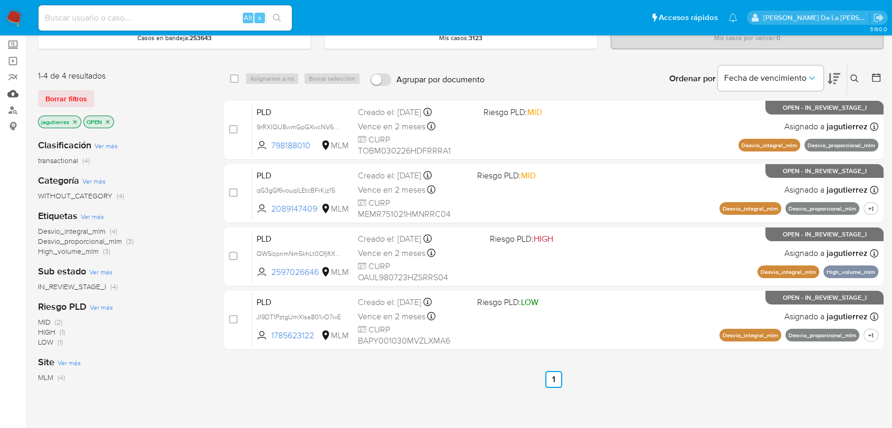
click at [10, 91] on link "Mulan" at bounding box center [63, 94] width 126 height 16
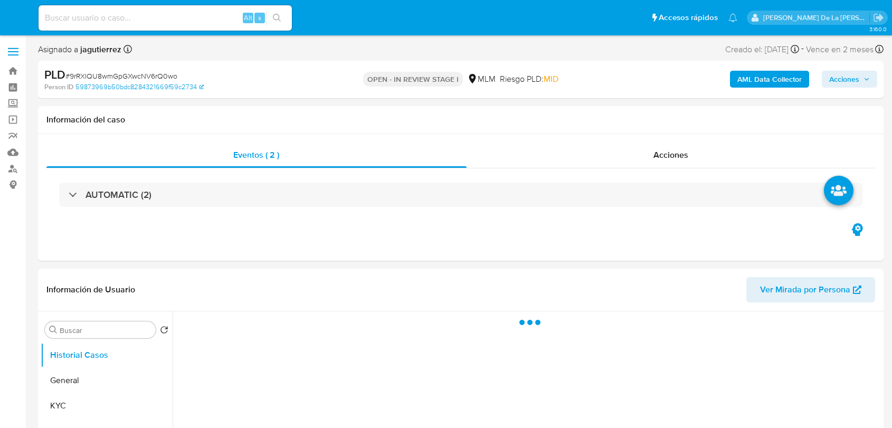
select select "10"
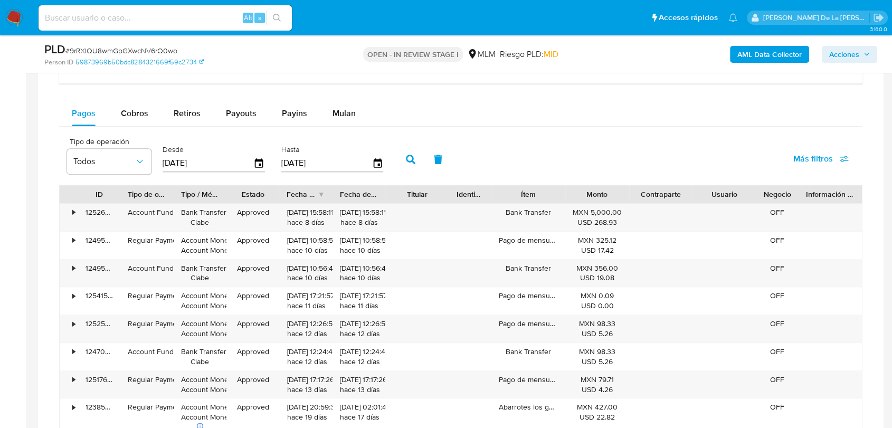
scroll to position [704, 0]
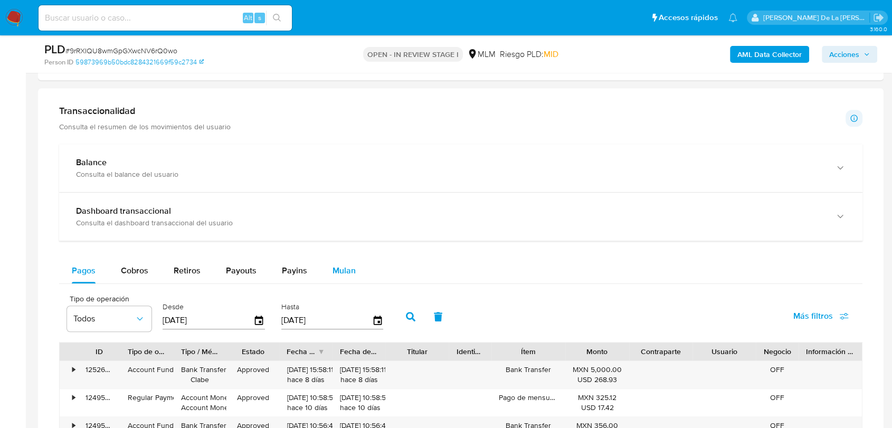
click at [354, 272] on button "Mulan" at bounding box center [344, 270] width 49 height 25
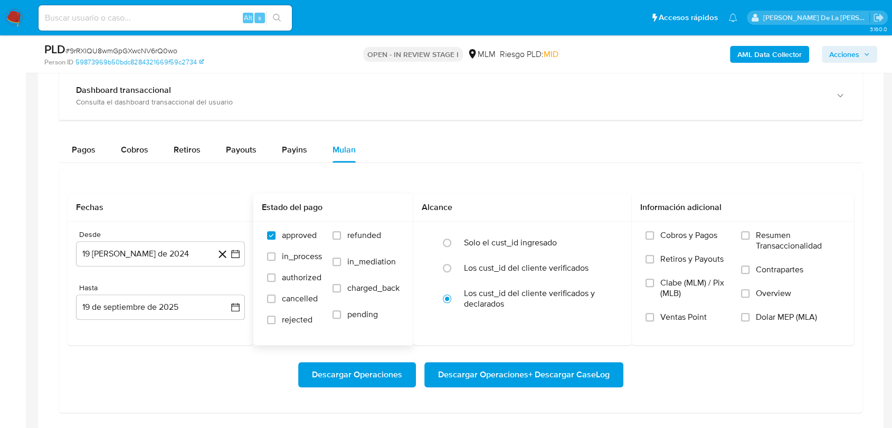
scroll to position [821, 0]
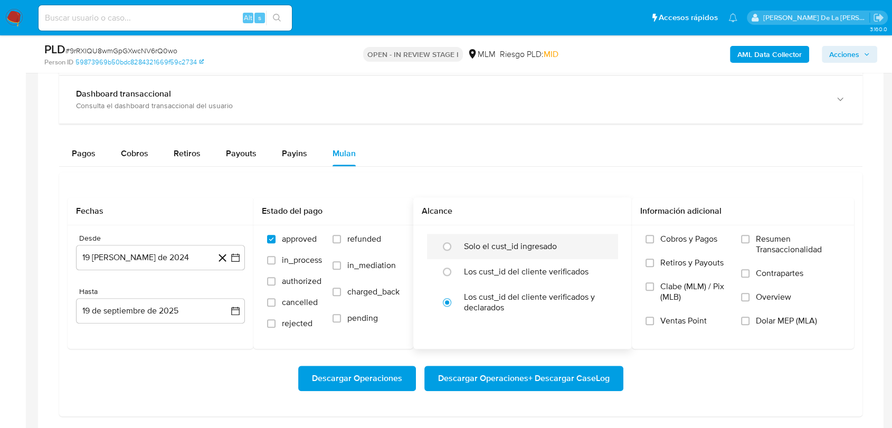
click at [482, 238] on div "Solo el cust_id ingresado" at bounding box center [533, 246] width 139 height 25
radio input "true"
click at [232, 254] on icon "button" at bounding box center [235, 257] width 11 height 11
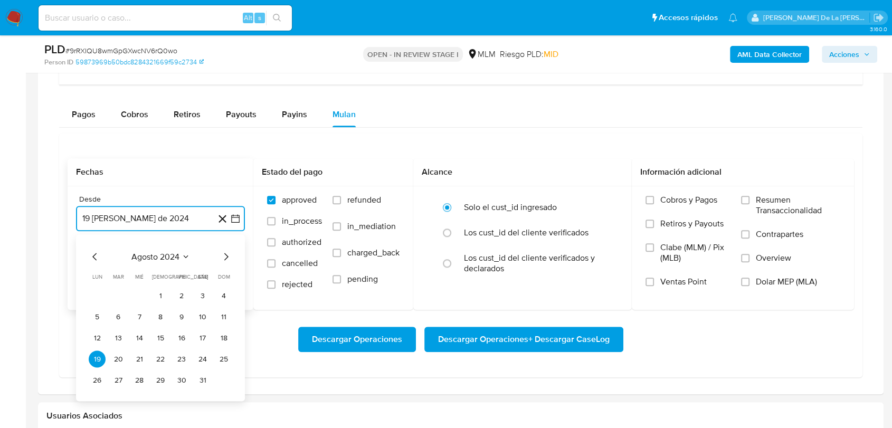
scroll to position [880, 0]
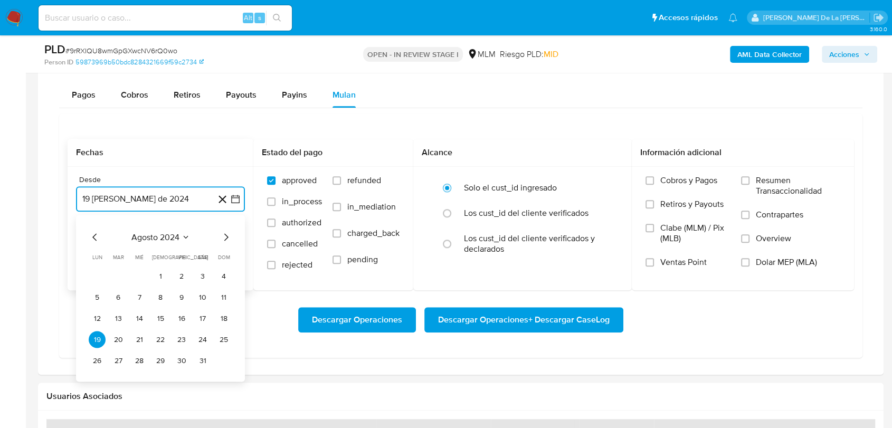
click at [225, 237] on icon "Mes siguiente" at bounding box center [226, 237] width 13 height 13
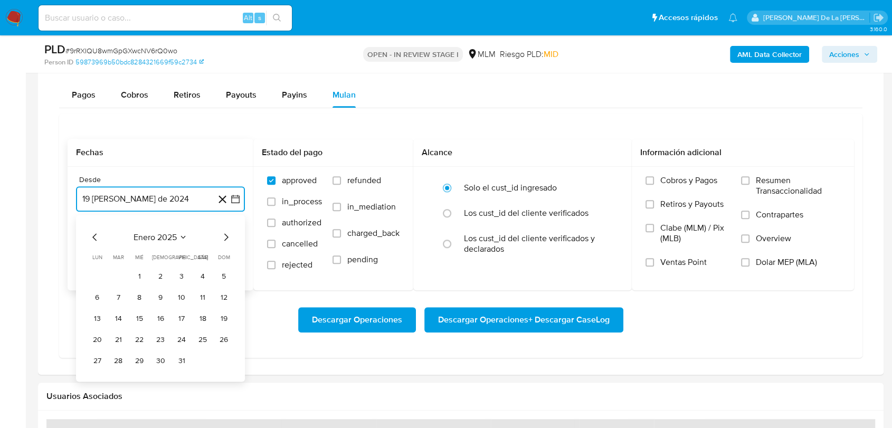
click at [225, 237] on icon "Mes siguiente" at bounding box center [226, 237] width 13 height 13
click at [201, 270] on button "1" at bounding box center [202, 276] width 17 height 17
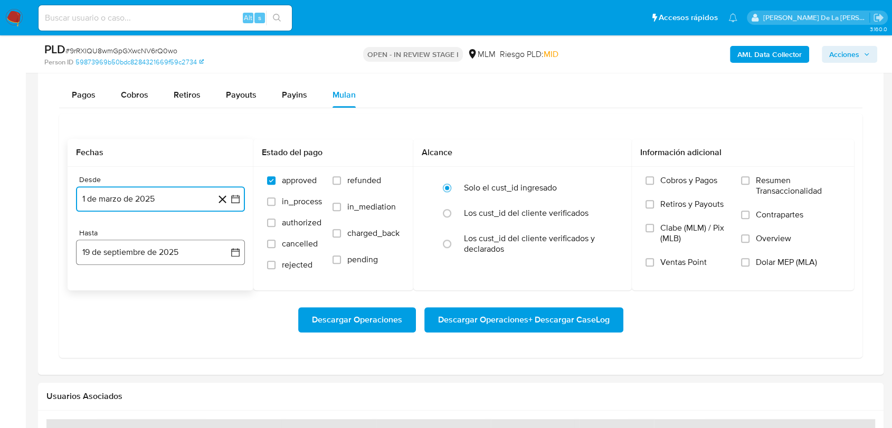
click at [182, 247] on button "19 de septiembre de 2025" at bounding box center [160, 252] width 169 height 25
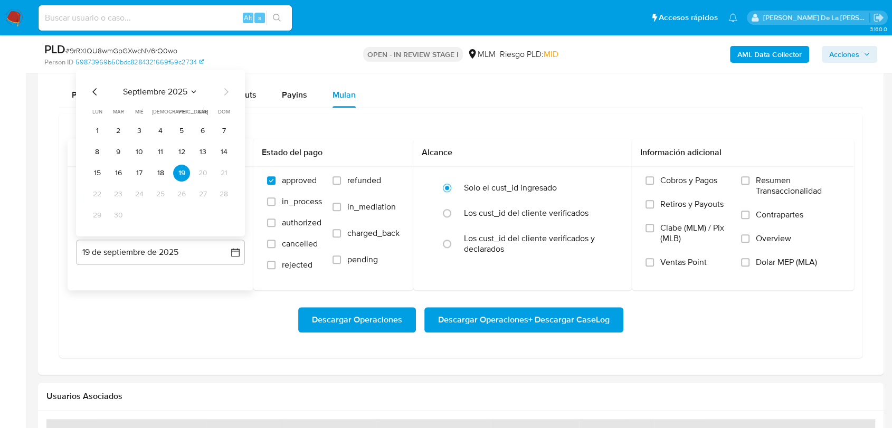
click at [95, 87] on icon "Mes anterior" at bounding box center [95, 92] width 13 height 13
click at [220, 212] on button "31" at bounding box center [223, 215] width 17 height 17
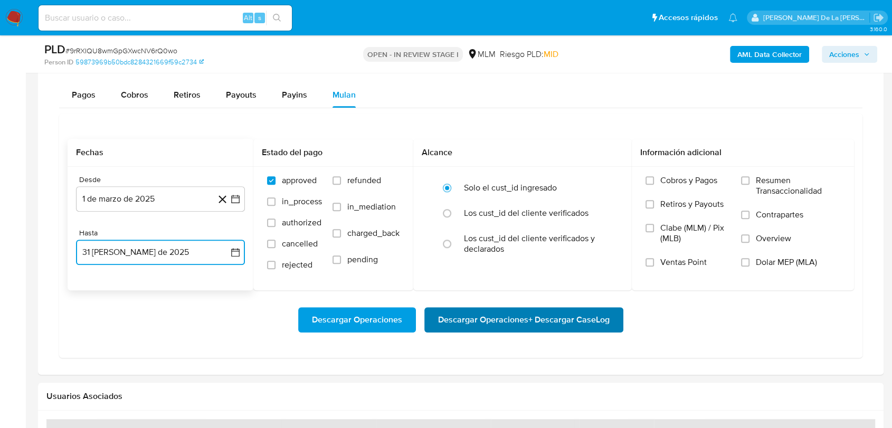
click at [572, 325] on span "Descargar Operaciones + Descargar CaseLog" at bounding box center [524, 319] width 172 height 23
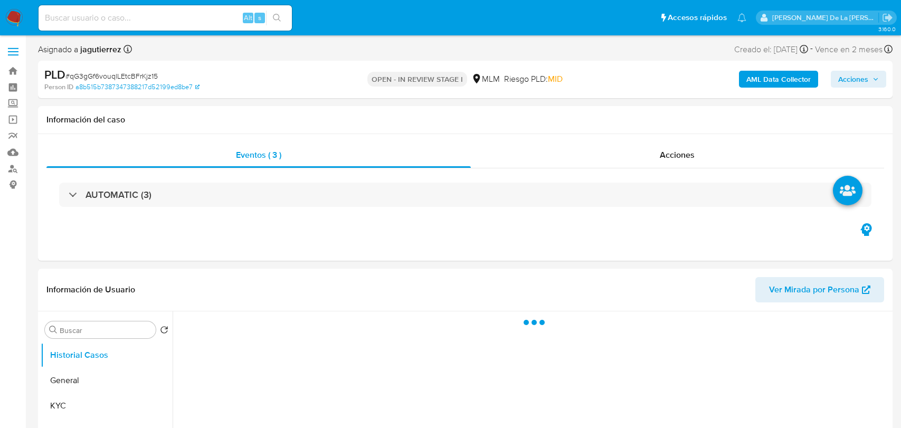
select select "10"
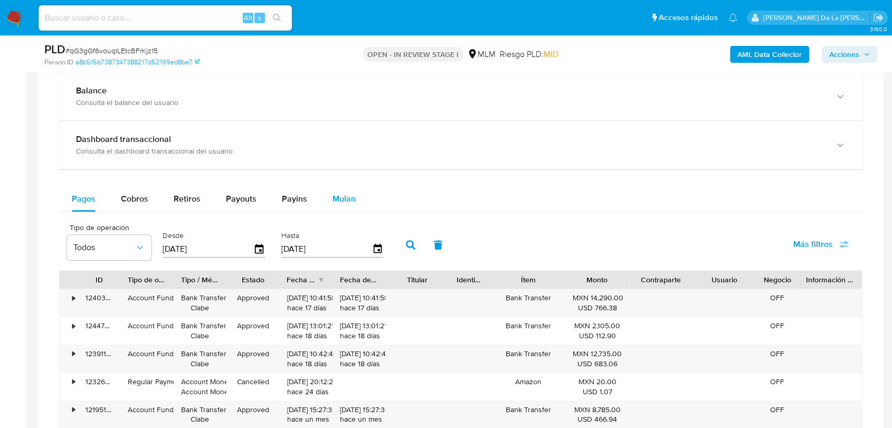
click at [334, 194] on span "Mulan" at bounding box center [344, 199] width 23 height 12
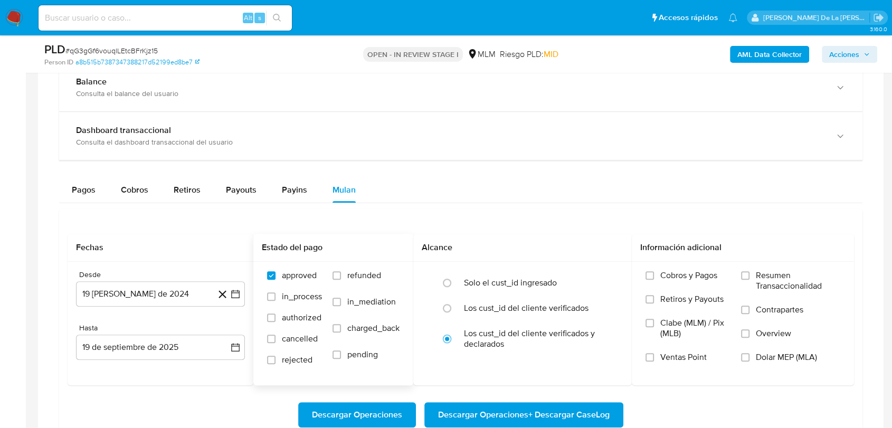
scroll to position [762, 0]
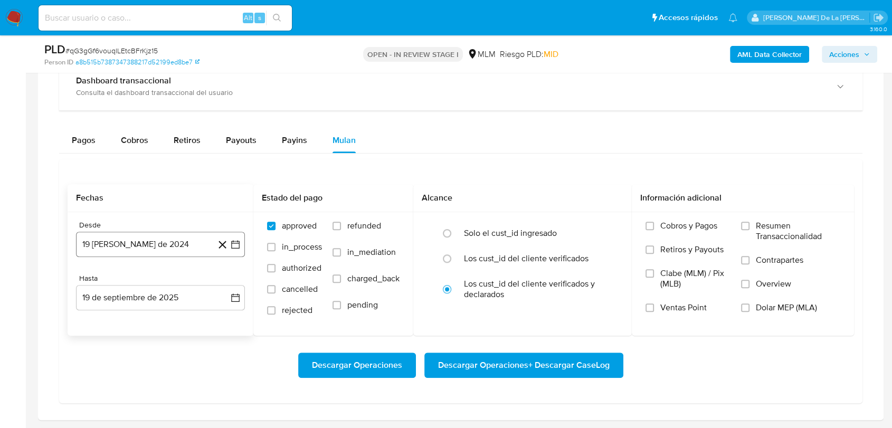
click at [238, 241] on icon "button" at bounding box center [235, 245] width 8 height 8
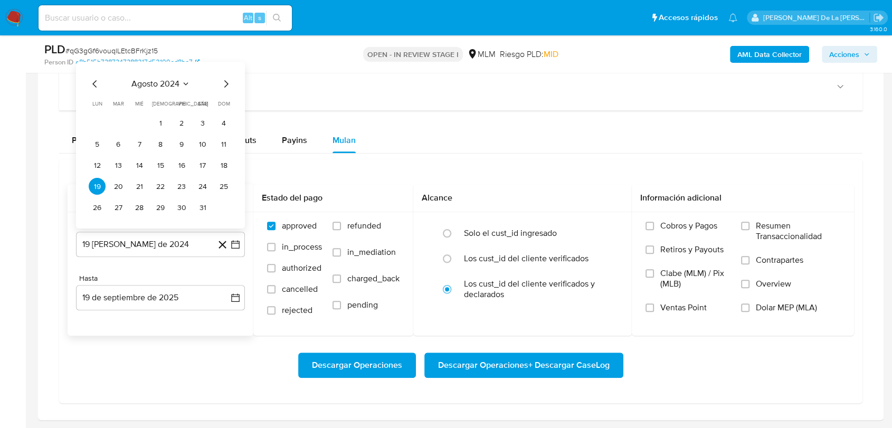
click at [225, 82] on icon "Mes siguiente" at bounding box center [226, 84] width 13 height 13
click at [225, 82] on span "dom" at bounding box center [224, 83] width 12 height 8
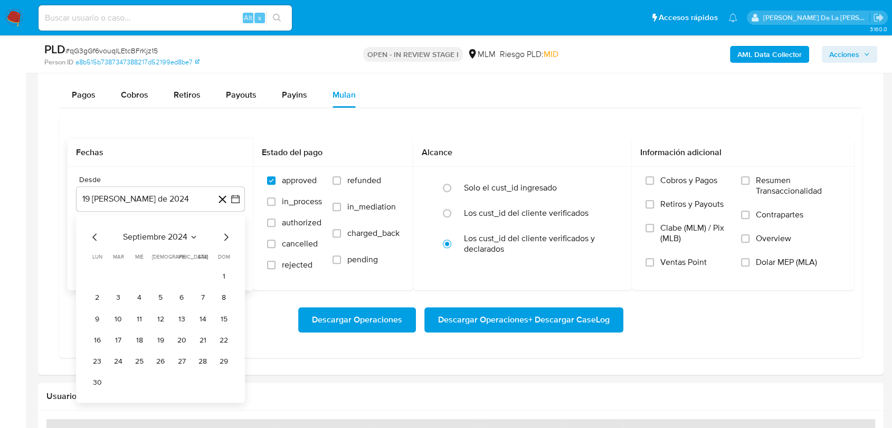
scroll to position [821, 0]
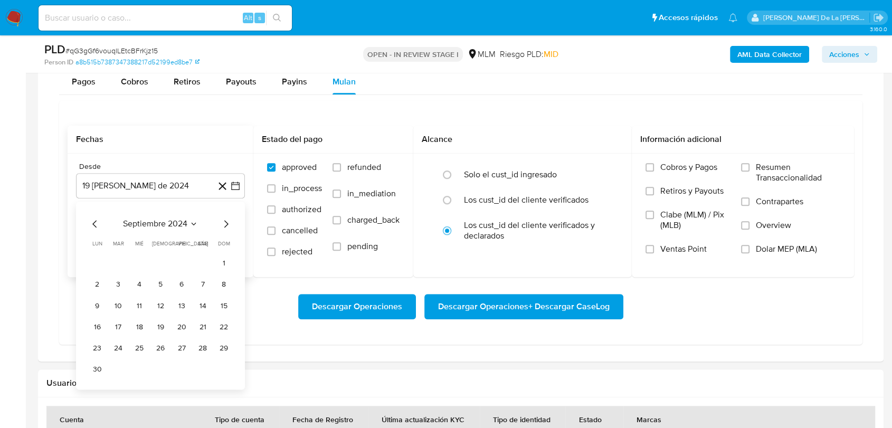
click at [227, 228] on icon "Mes siguiente" at bounding box center [226, 224] width 13 height 13
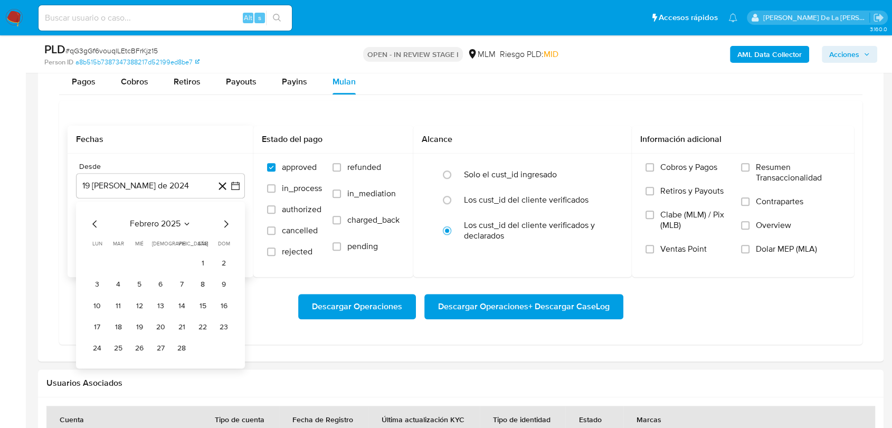
click at [227, 228] on icon "Mes siguiente" at bounding box center [226, 224] width 13 height 13
click at [199, 262] on button "1" at bounding box center [202, 263] width 17 height 17
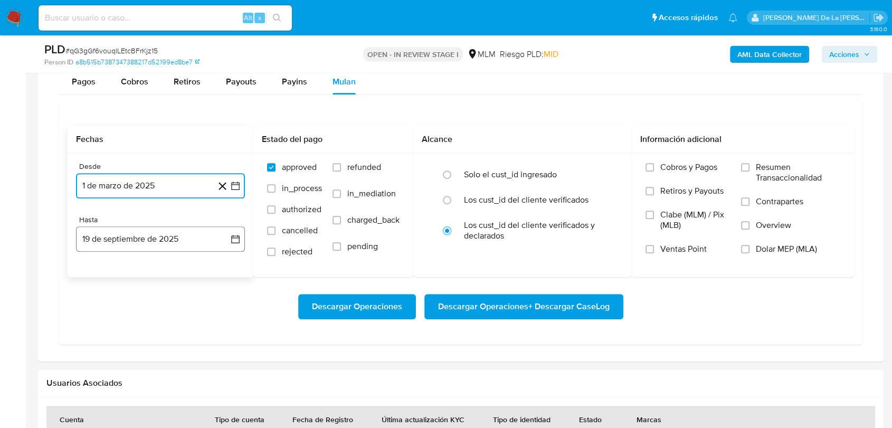
click at [203, 244] on button "19 de septiembre de 2025" at bounding box center [160, 239] width 169 height 25
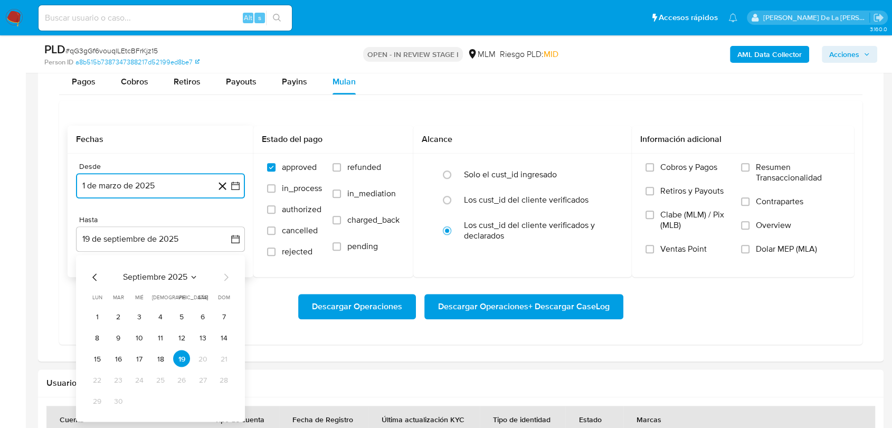
click at [96, 272] on icon "Mes anterior" at bounding box center [95, 277] width 13 height 13
click at [229, 404] on button "31" at bounding box center [223, 401] width 17 height 17
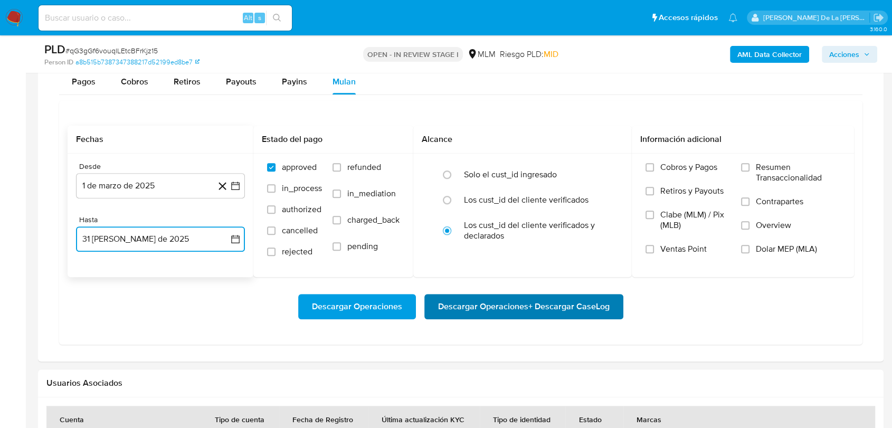
click at [500, 315] on span "Descargar Operaciones + Descargar CaseLog" at bounding box center [524, 306] width 172 height 23
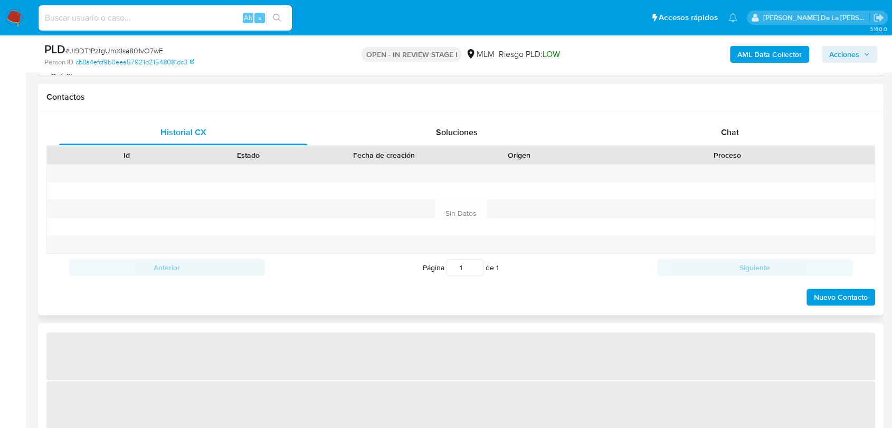
select select "10"
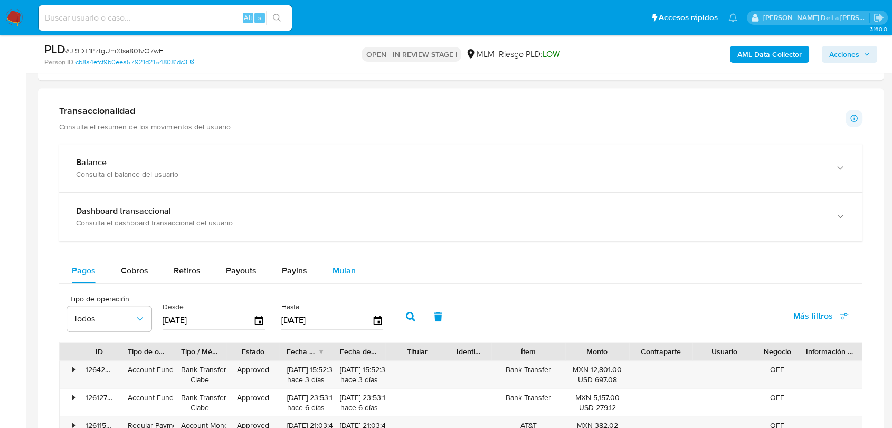
click at [338, 275] on span "Mulan" at bounding box center [344, 271] width 23 height 12
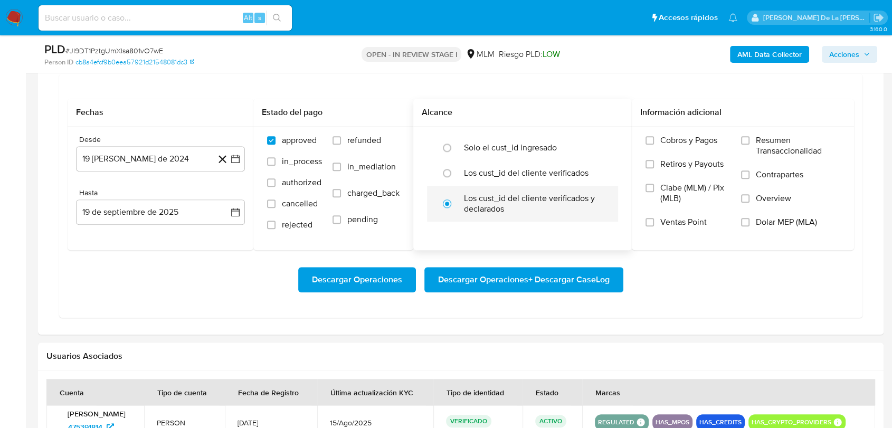
scroll to position [880, 0]
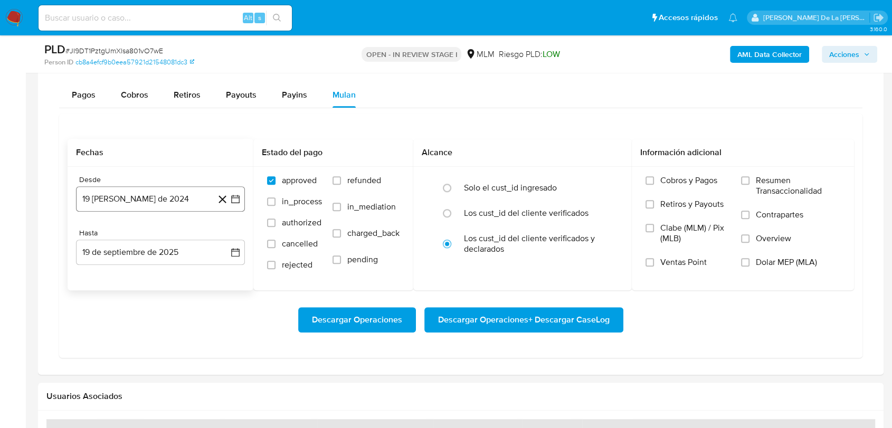
click at [232, 194] on icon "button" at bounding box center [235, 199] width 11 height 11
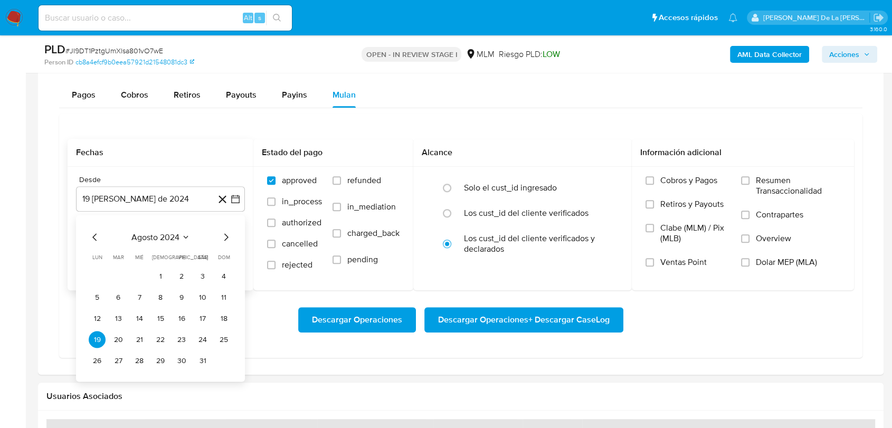
click at [226, 238] on icon "Mes siguiente" at bounding box center [226, 237] width 13 height 13
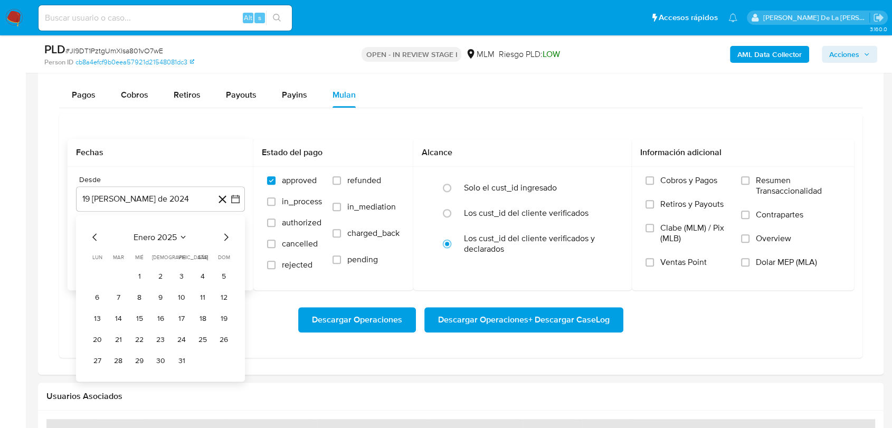
click at [226, 238] on icon "Mes siguiente" at bounding box center [226, 237] width 13 height 13
click at [203, 276] on button "1" at bounding box center [202, 276] width 17 height 17
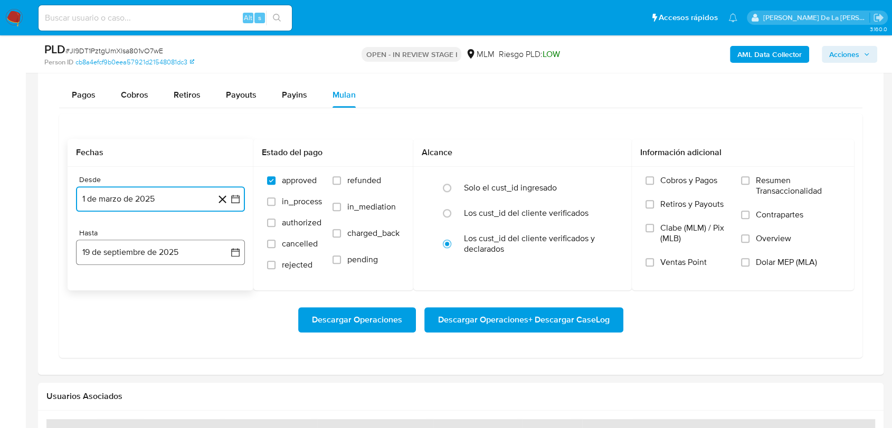
click at [238, 249] on icon "button" at bounding box center [235, 252] width 8 height 8
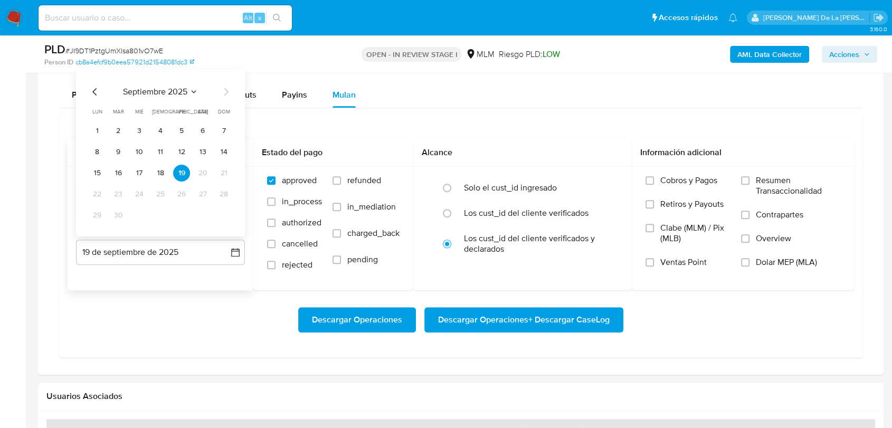
click at [95, 89] on icon "Mes anterior" at bounding box center [95, 92] width 13 height 13
click at [228, 212] on button "31" at bounding box center [223, 215] width 17 height 17
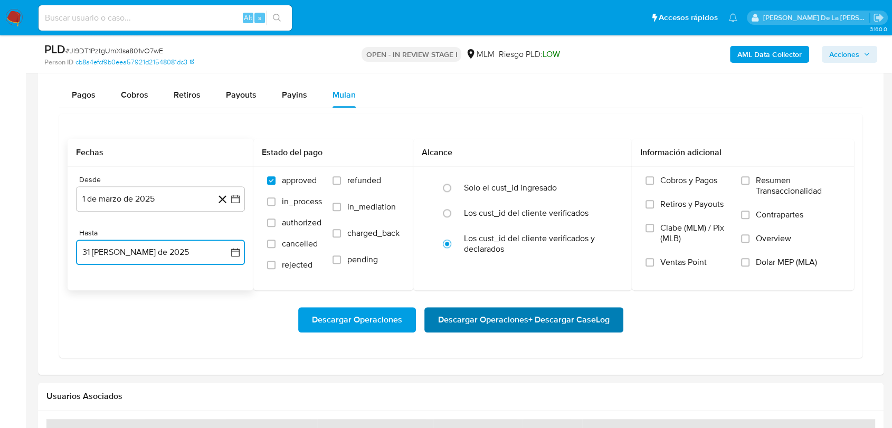
click at [493, 320] on span "Descargar Operaciones + Descargar CaseLog" at bounding box center [524, 319] width 172 height 23
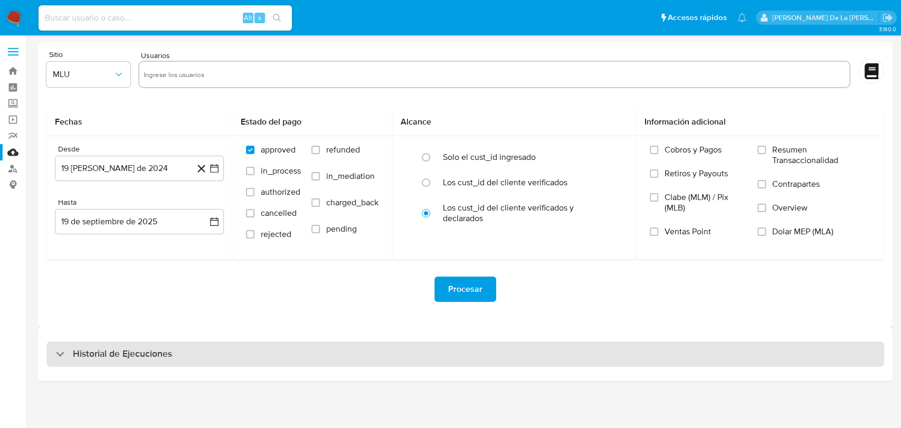
click at [110, 343] on div "Historial de Ejecuciones" at bounding box center [465, 354] width 838 height 25
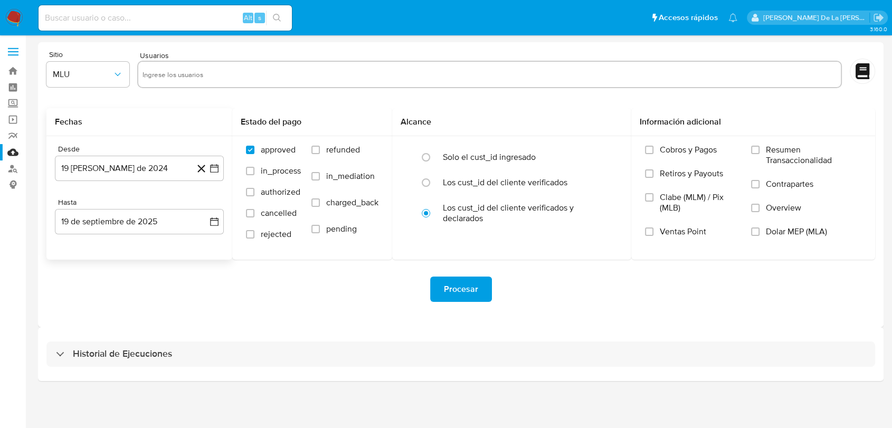
select select "10"
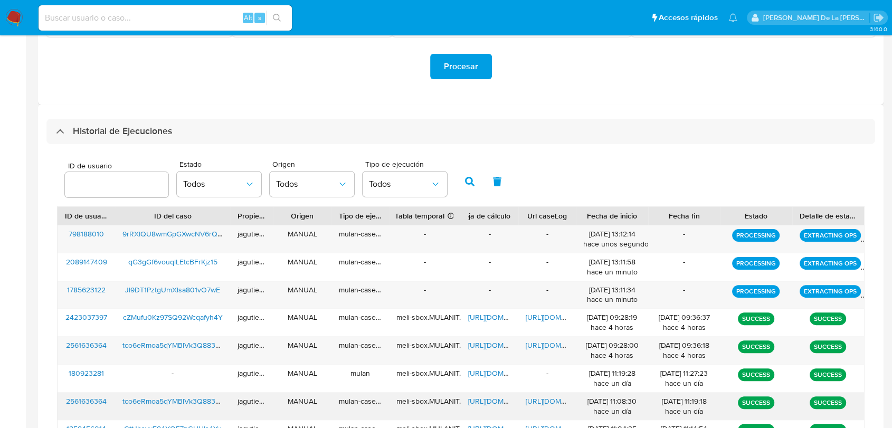
scroll to position [352, 0]
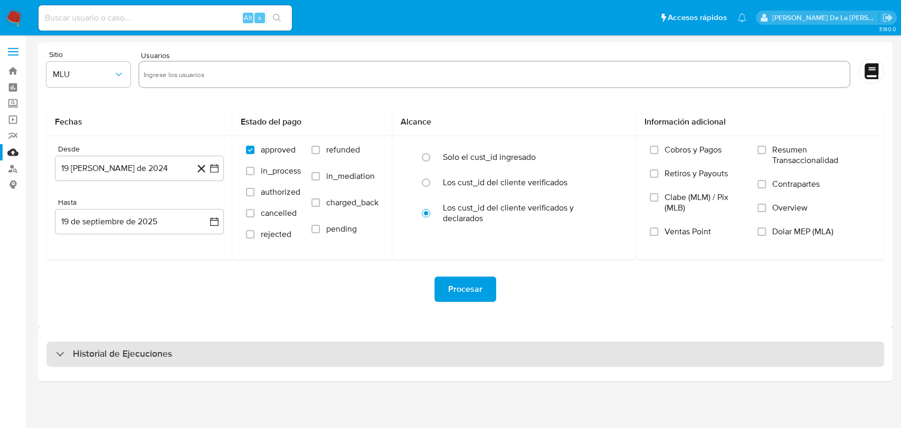
click at [65, 357] on div "Historial de Ejecuciones" at bounding box center [114, 354] width 116 height 13
select select "10"
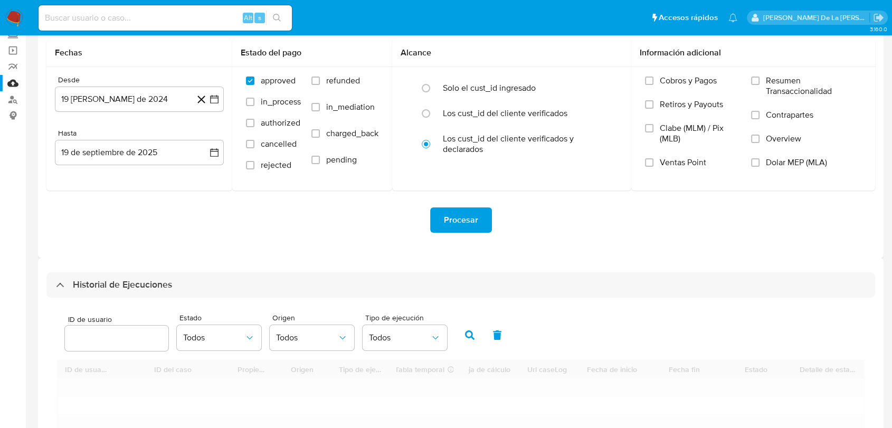
scroll to position [234, 0]
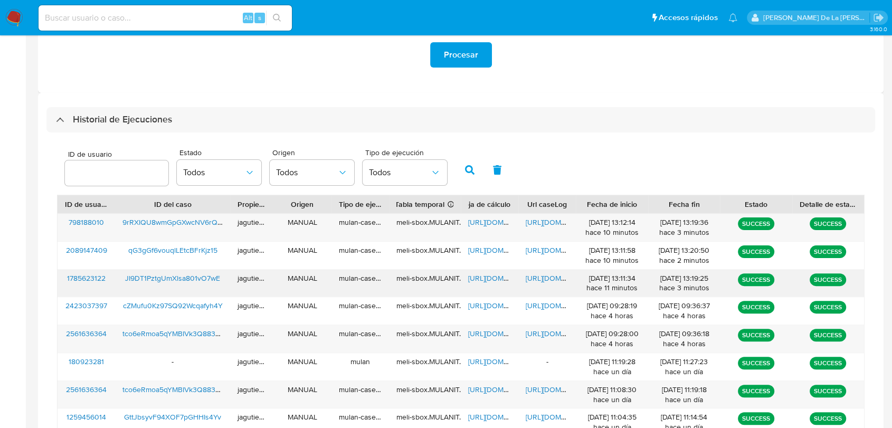
click at [180, 277] on span "JI9DT1PztgUmXlsa801vO7wE" at bounding box center [172, 278] width 95 height 11
click at [492, 277] on span "[URL][DOMAIN_NAME]" at bounding box center [504, 278] width 73 height 11
click at [542, 280] on span "[URL][DOMAIN_NAME]" at bounding box center [562, 278] width 73 height 11
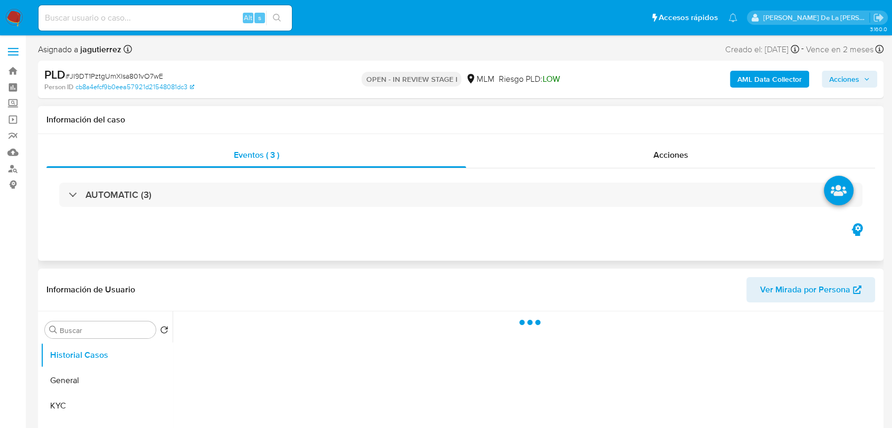
select select "10"
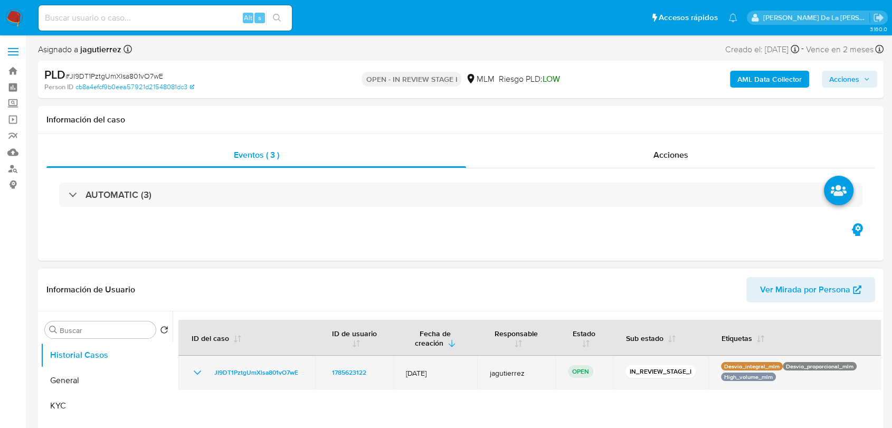
scroll to position [117, 0]
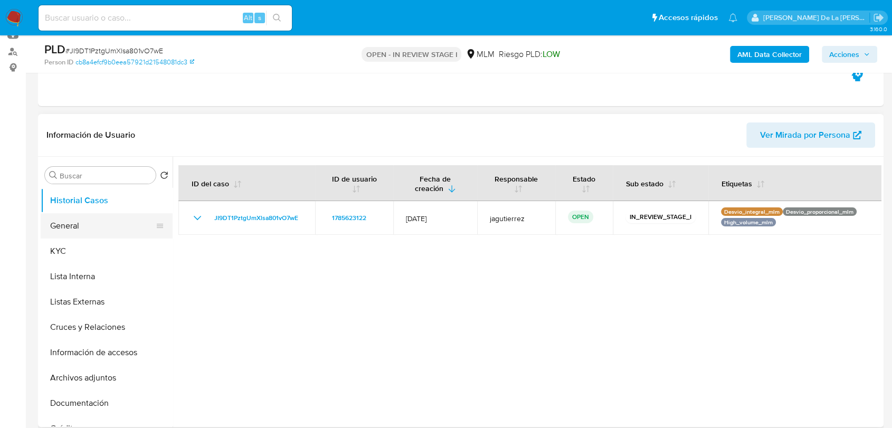
click at [112, 219] on button "General" at bounding box center [103, 225] width 124 height 25
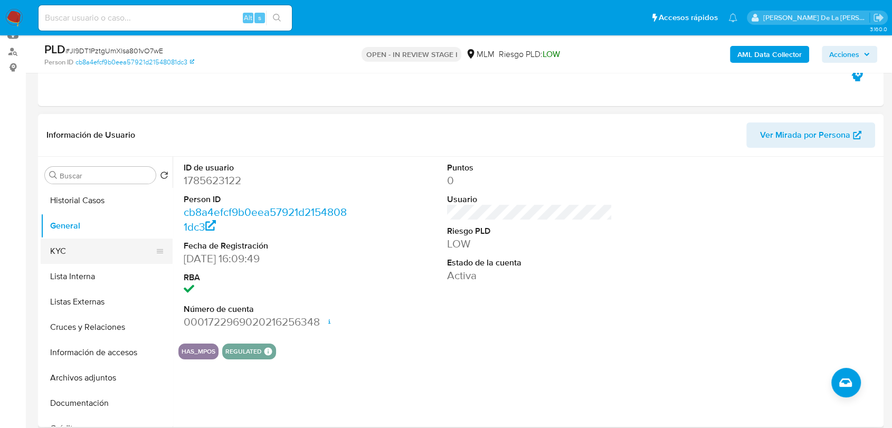
click at [94, 242] on button "KYC" at bounding box center [103, 251] width 124 height 25
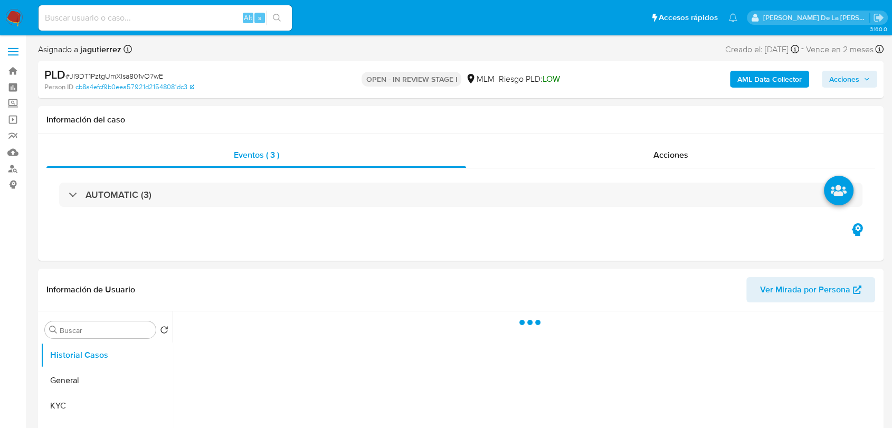
select select "10"
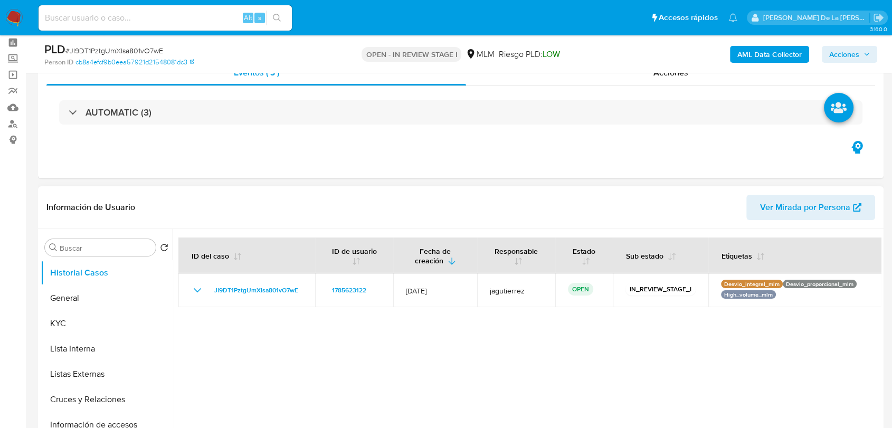
scroll to position [117, 0]
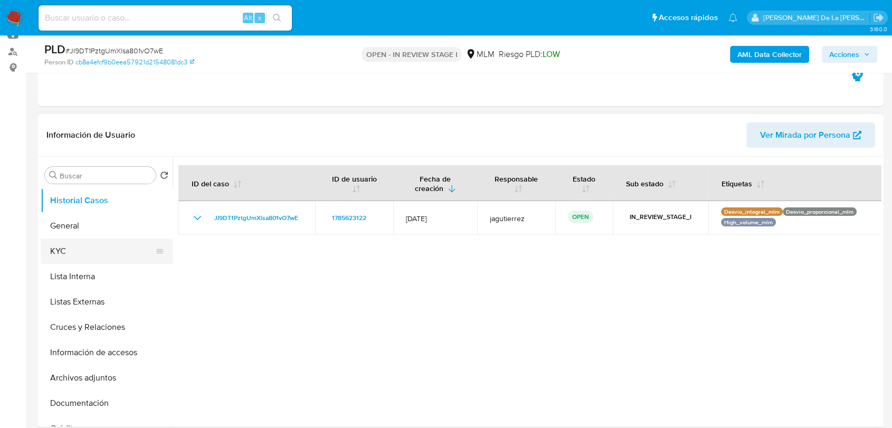
click at [92, 246] on button "KYC" at bounding box center [103, 251] width 124 height 25
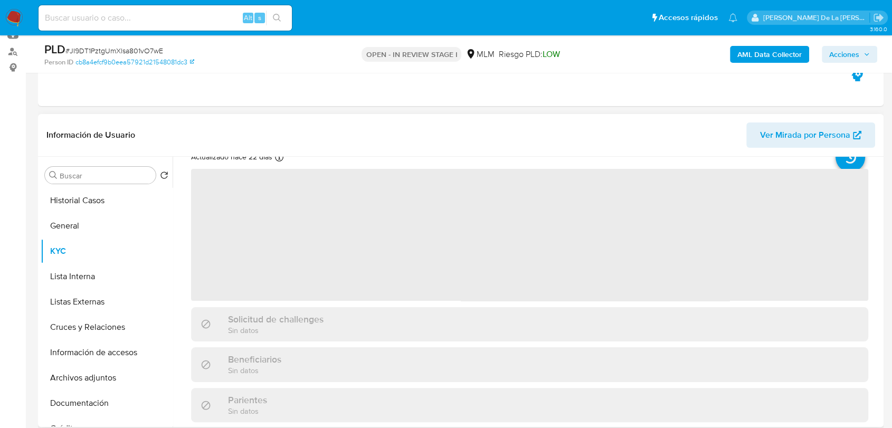
scroll to position [59, 0]
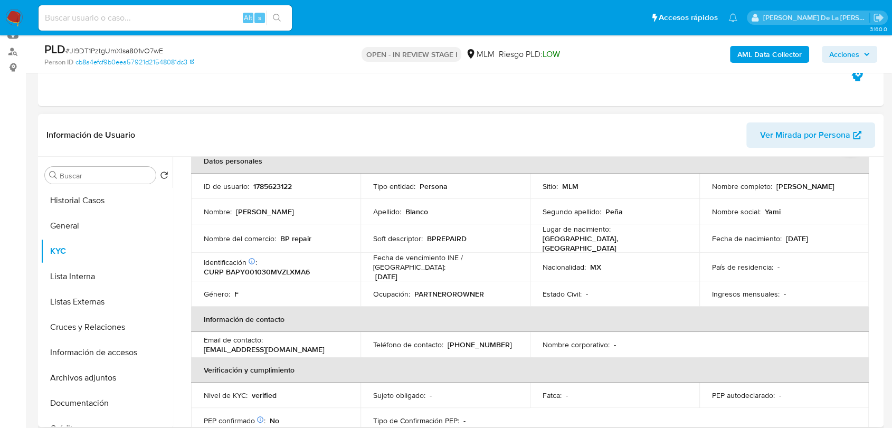
drag, startPoint x: 775, startPoint y: 187, endPoint x: 843, endPoint y: 182, distance: 68.8
click at [835, 182] on p "[PERSON_NAME]" at bounding box center [806, 187] width 58 height 10
drag, startPoint x: 315, startPoint y: 236, endPoint x: 281, endPoint y: 238, distance: 33.8
click at [281, 238] on div "Nombre del comercio : BP repair" at bounding box center [276, 239] width 144 height 10
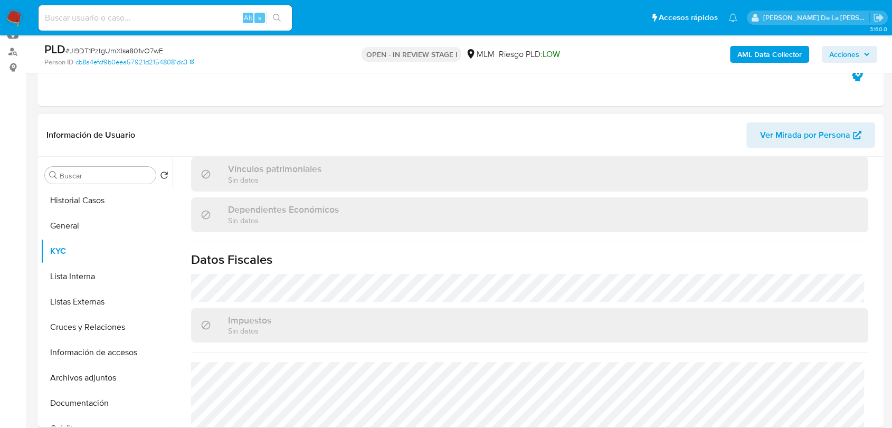
scroll to position [663, 0]
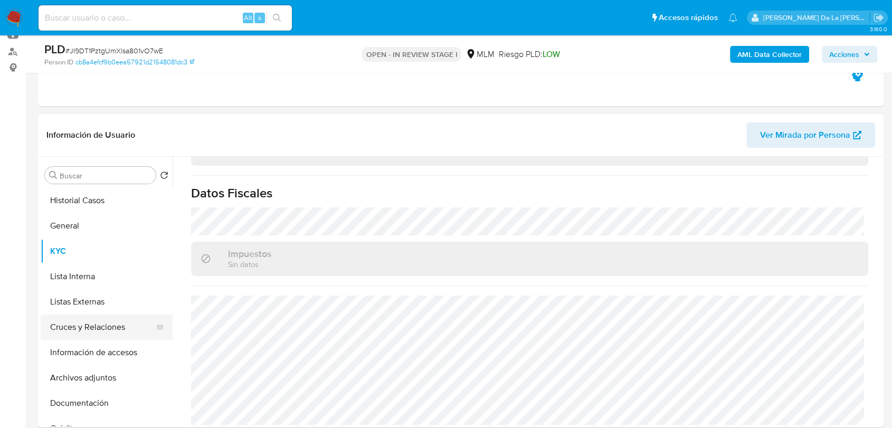
click at [123, 323] on button "Cruces y Relaciones" at bounding box center [103, 327] width 124 height 25
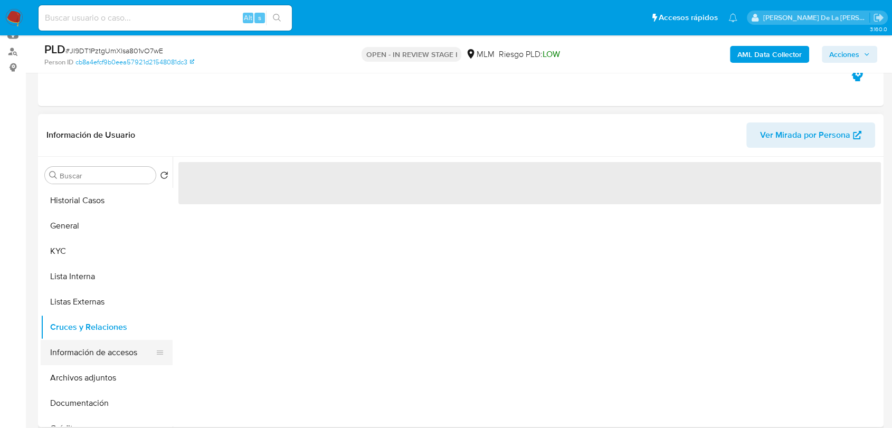
click at [107, 354] on button "Información de accesos" at bounding box center [103, 352] width 124 height 25
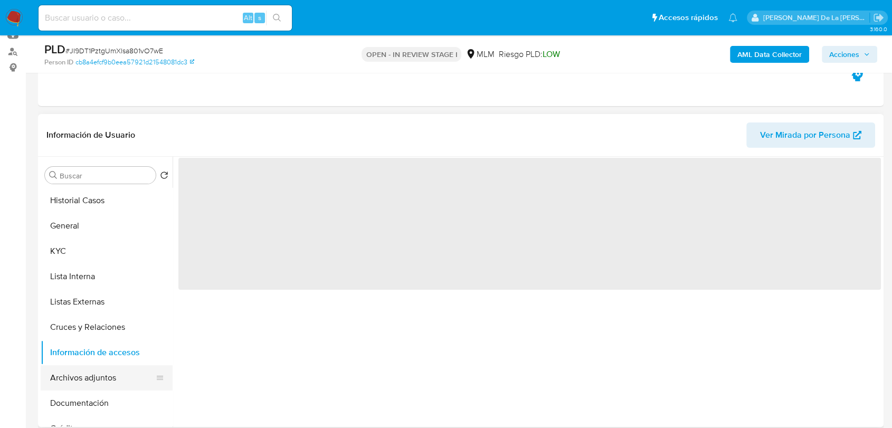
click at [116, 380] on button "Archivos adjuntos" at bounding box center [103, 377] width 124 height 25
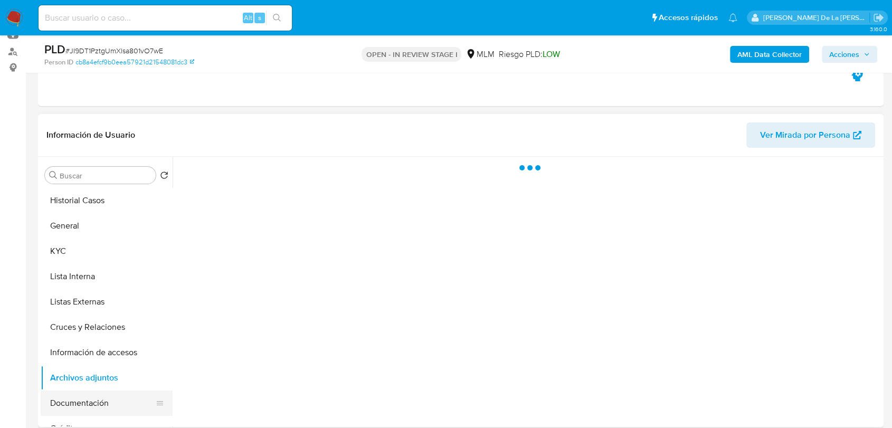
click at [103, 398] on button "Documentación" at bounding box center [103, 403] width 124 height 25
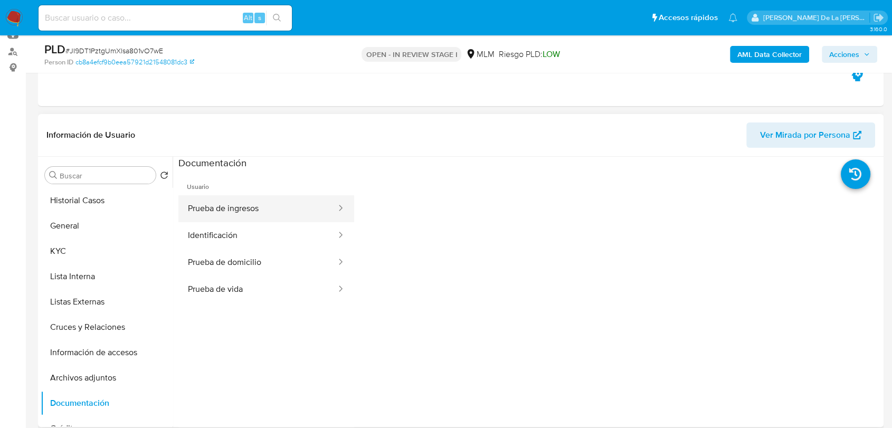
click at [253, 205] on button "Prueba de ingresos" at bounding box center [257, 208] width 159 height 27
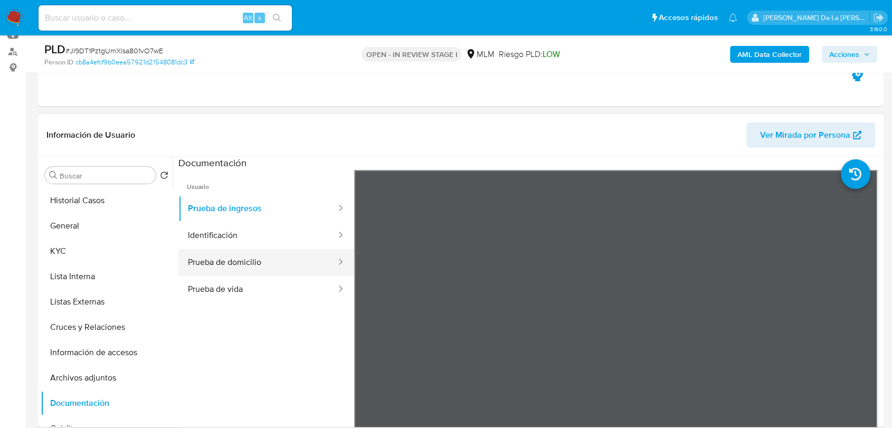
click at [228, 254] on button "Prueba de domicilio" at bounding box center [257, 262] width 159 height 27
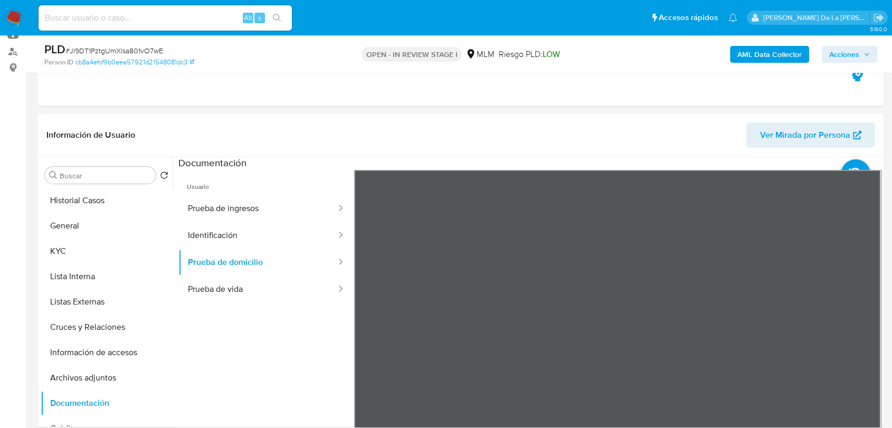
click at [263, 224] on button "Identificación" at bounding box center [257, 235] width 159 height 27
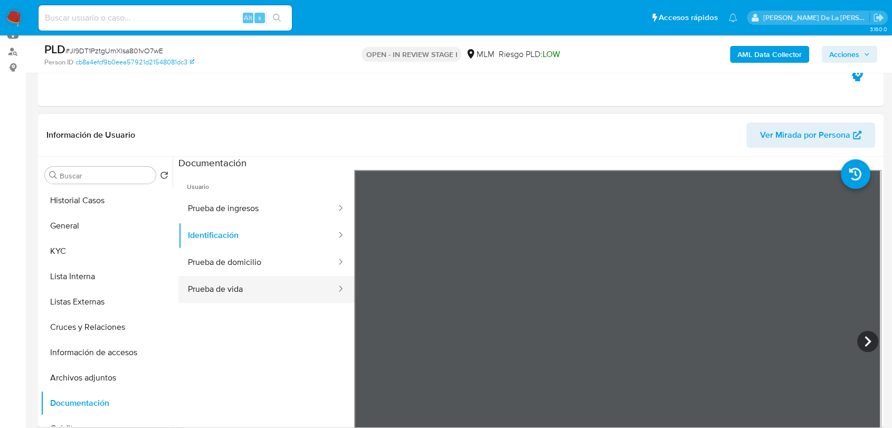
drag, startPoint x: 287, startPoint y: 286, endPoint x: 299, endPoint y: 289, distance: 12.5
click at [287, 287] on button "Prueba de vida" at bounding box center [257, 289] width 159 height 27
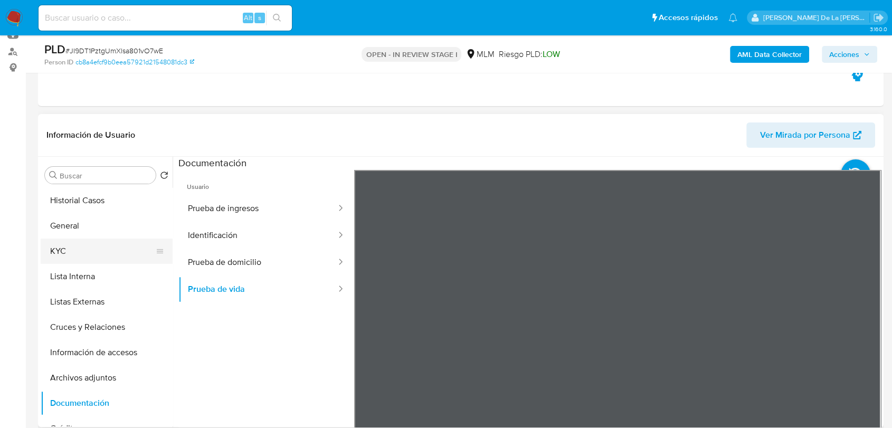
click at [88, 257] on button "KYC" at bounding box center [103, 251] width 124 height 25
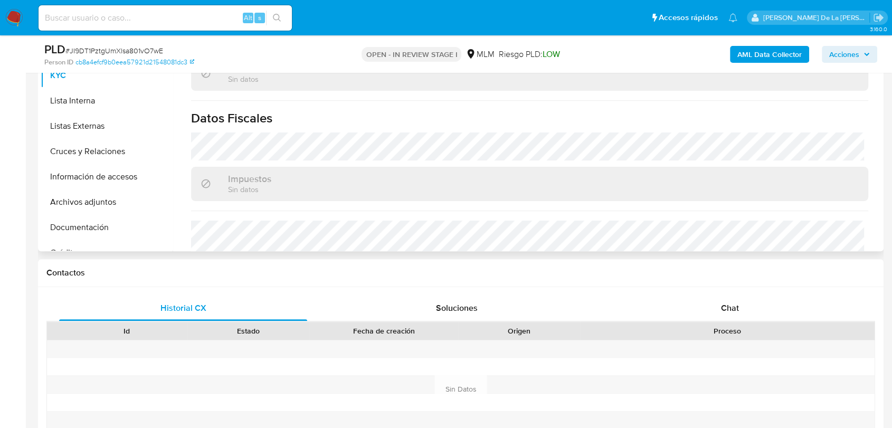
scroll to position [429, 0]
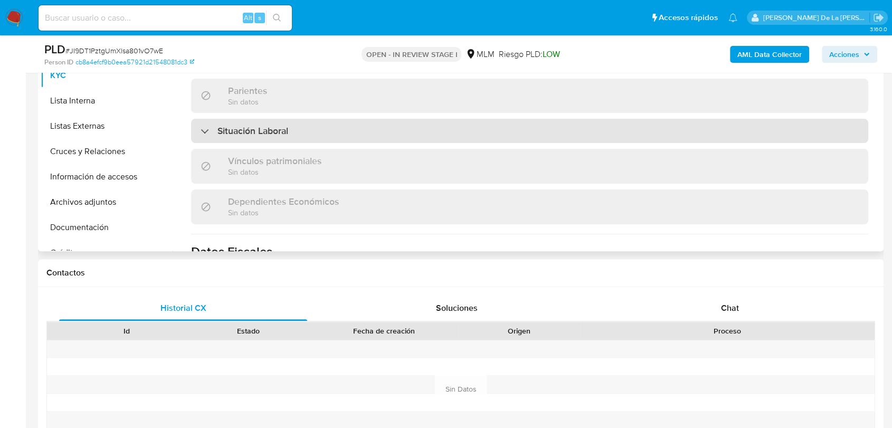
click at [248, 133] on div "Situación Laboral" at bounding box center [529, 131] width 677 height 24
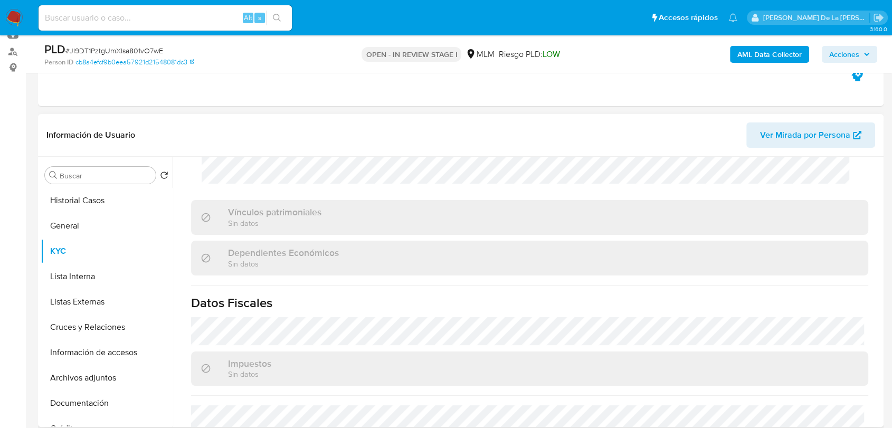
scroll to position [816, 0]
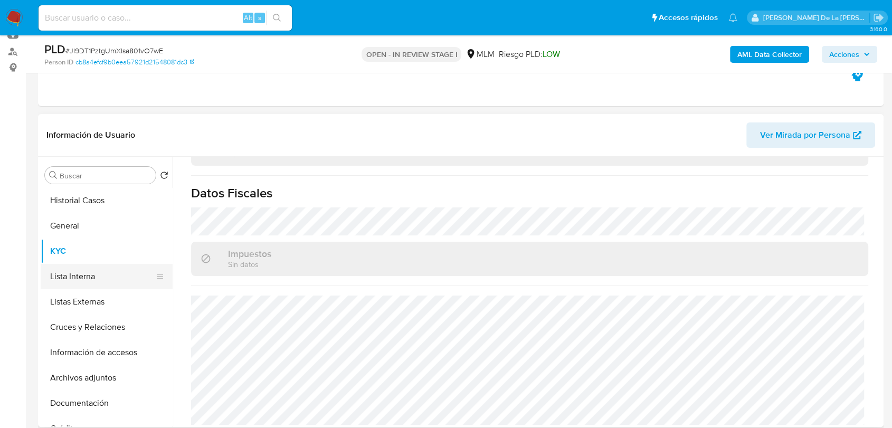
click at [110, 269] on button "Lista Interna" at bounding box center [103, 276] width 124 height 25
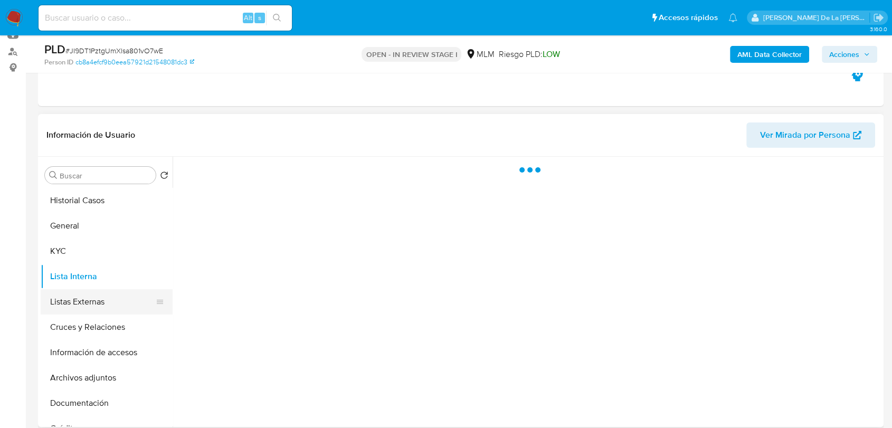
click at [98, 308] on button "Listas Externas" at bounding box center [103, 301] width 124 height 25
